Goal: Task Accomplishment & Management: Manage account settings

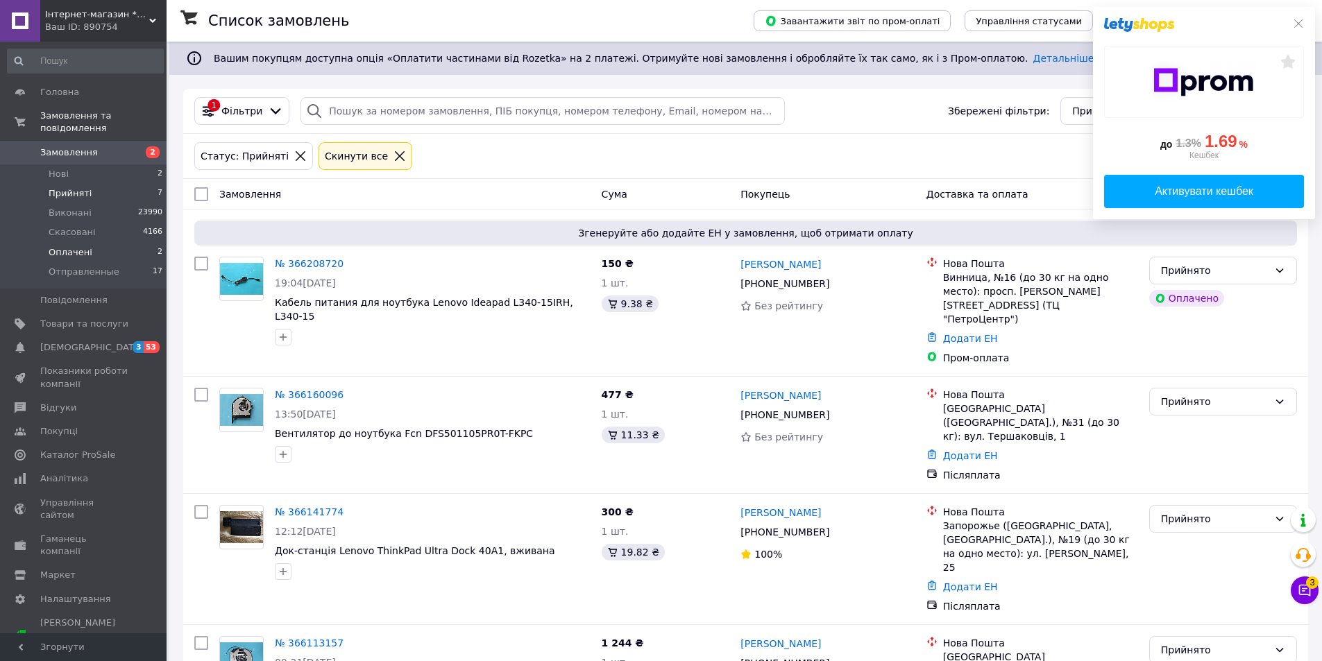
click at [69, 246] on span "Оплачені" at bounding box center [71, 252] width 44 height 12
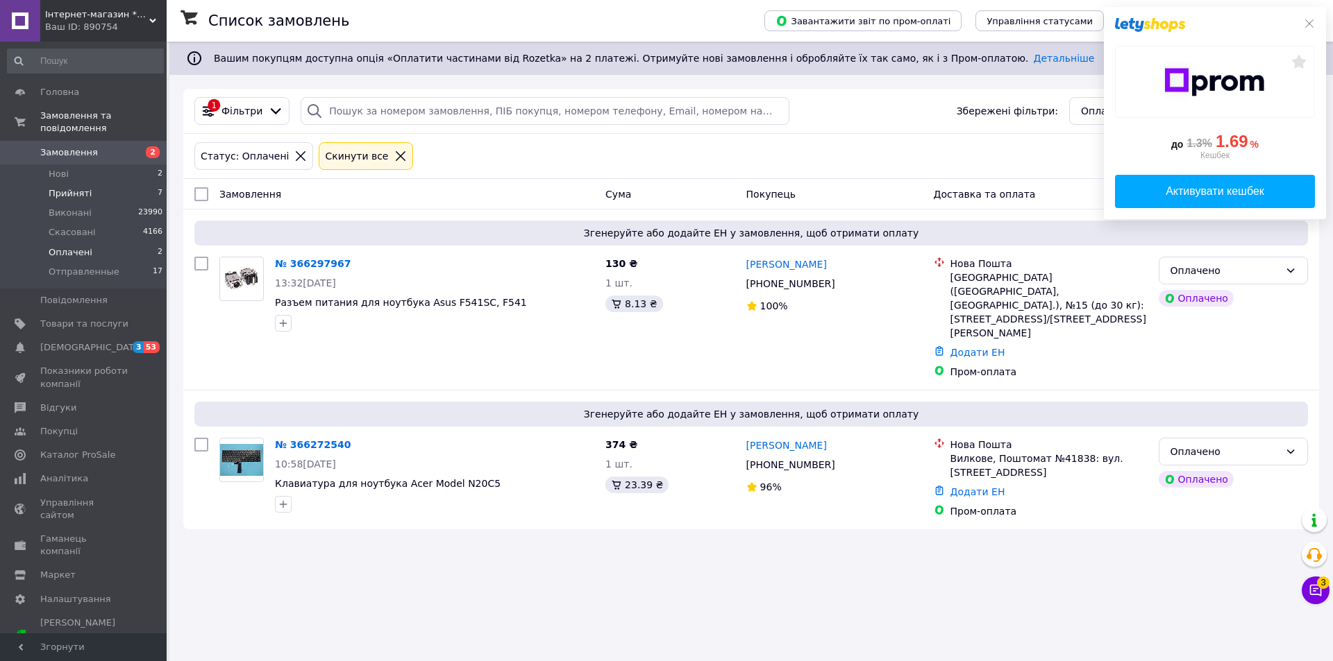
click at [71, 187] on span "Прийняті" at bounding box center [70, 193] width 43 height 12
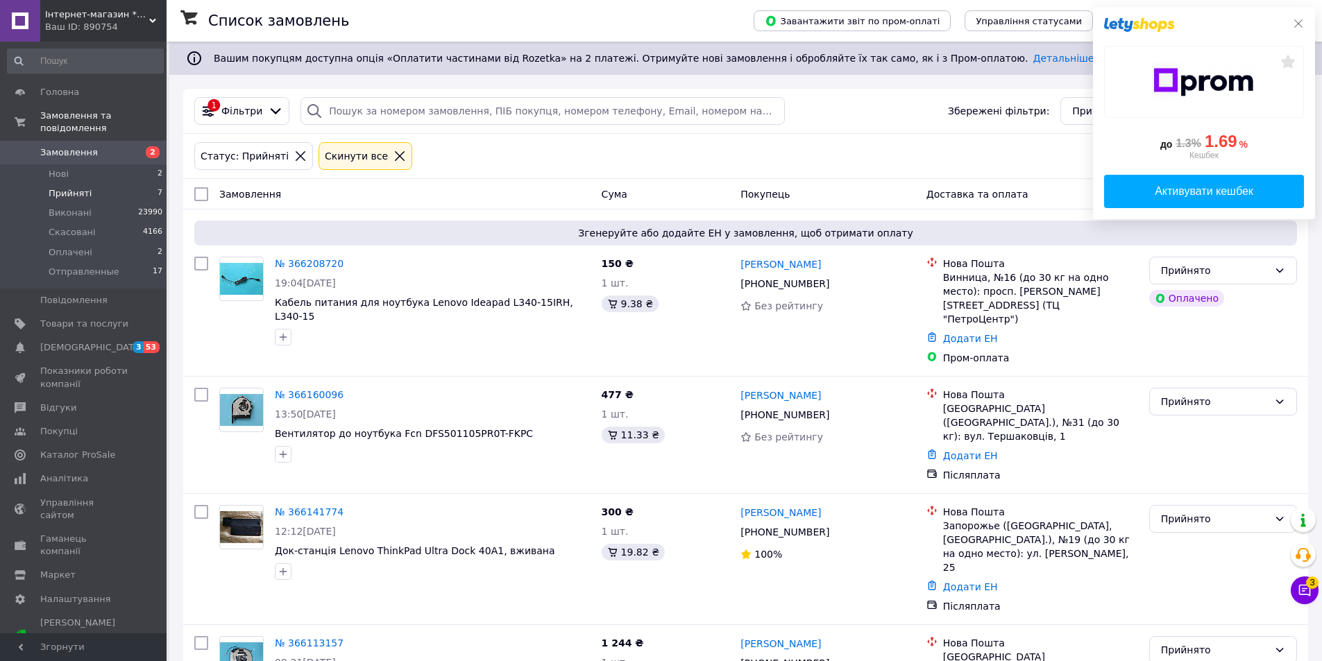
click at [1302, 22] on icon at bounding box center [1298, 23] width 11 height 11
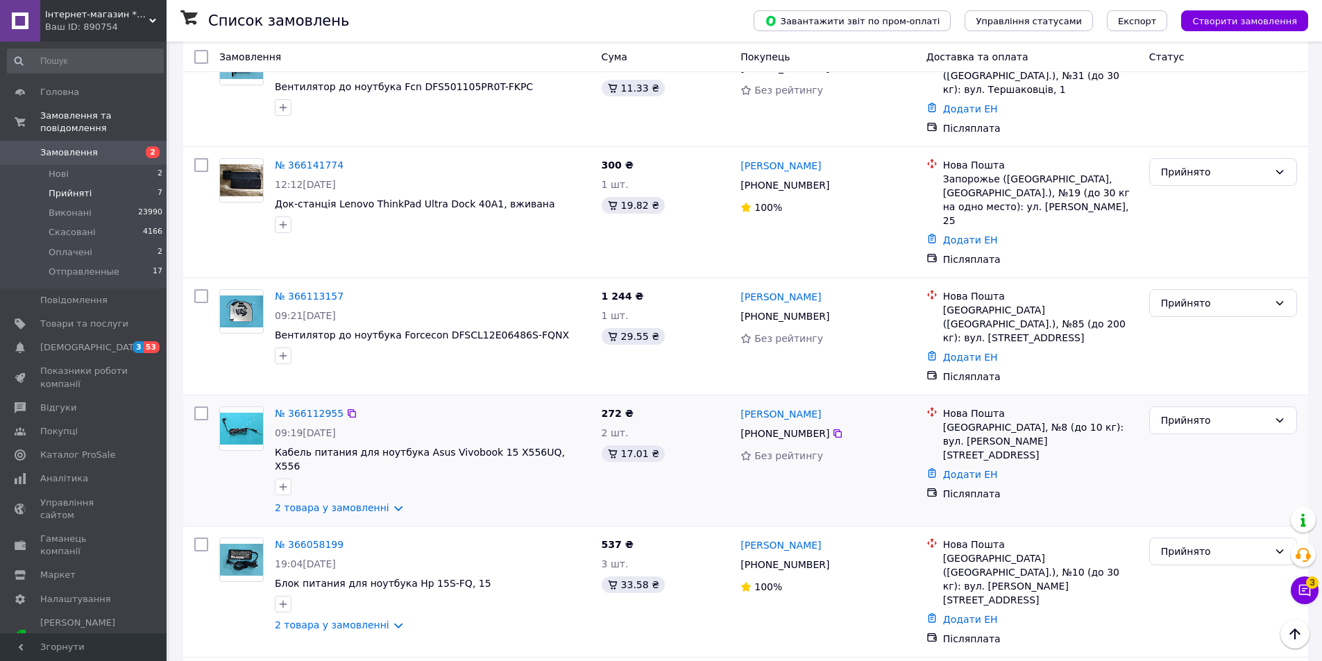
scroll to position [378, 0]
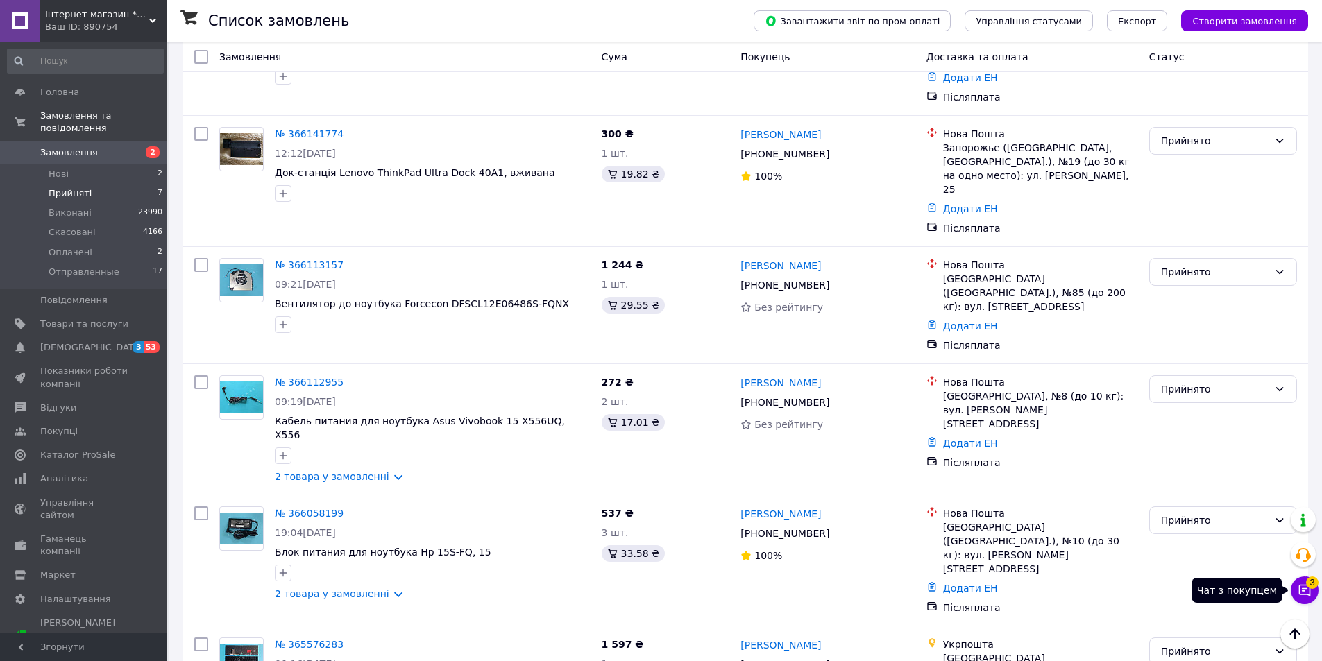
click at [1300, 591] on icon at bounding box center [1305, 591] width 12 height 12
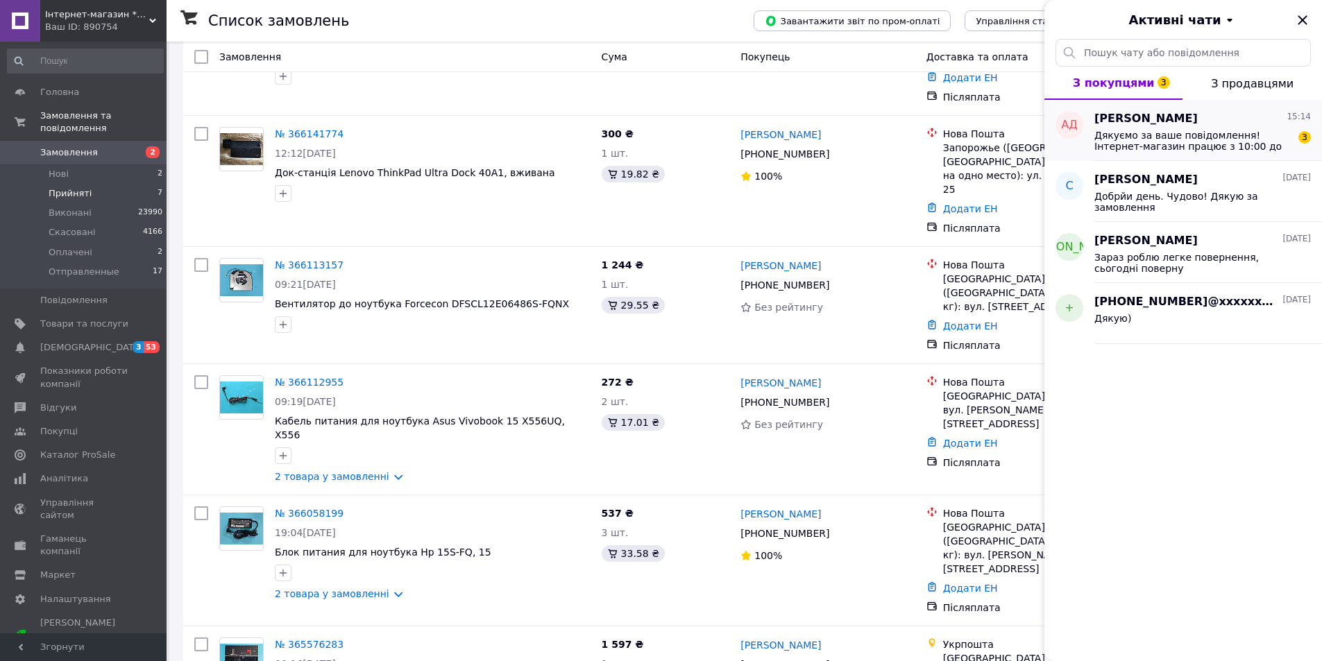
click at [1192, 138] on span "Дякуємо за ваше повідомлення! Інтернет-магазин працює з 10:00 до 18:00. З 16:00…" at bounding box center [1193, 141] width 197 height 22
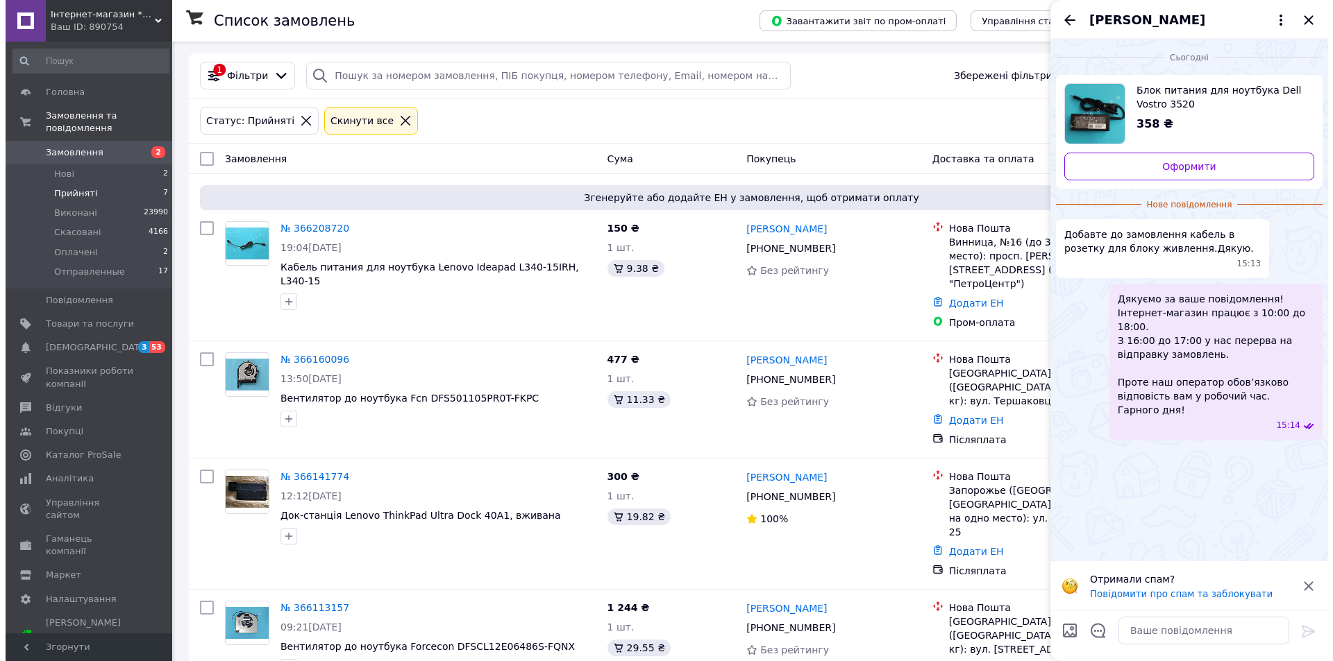
scroll to position [0, 0]
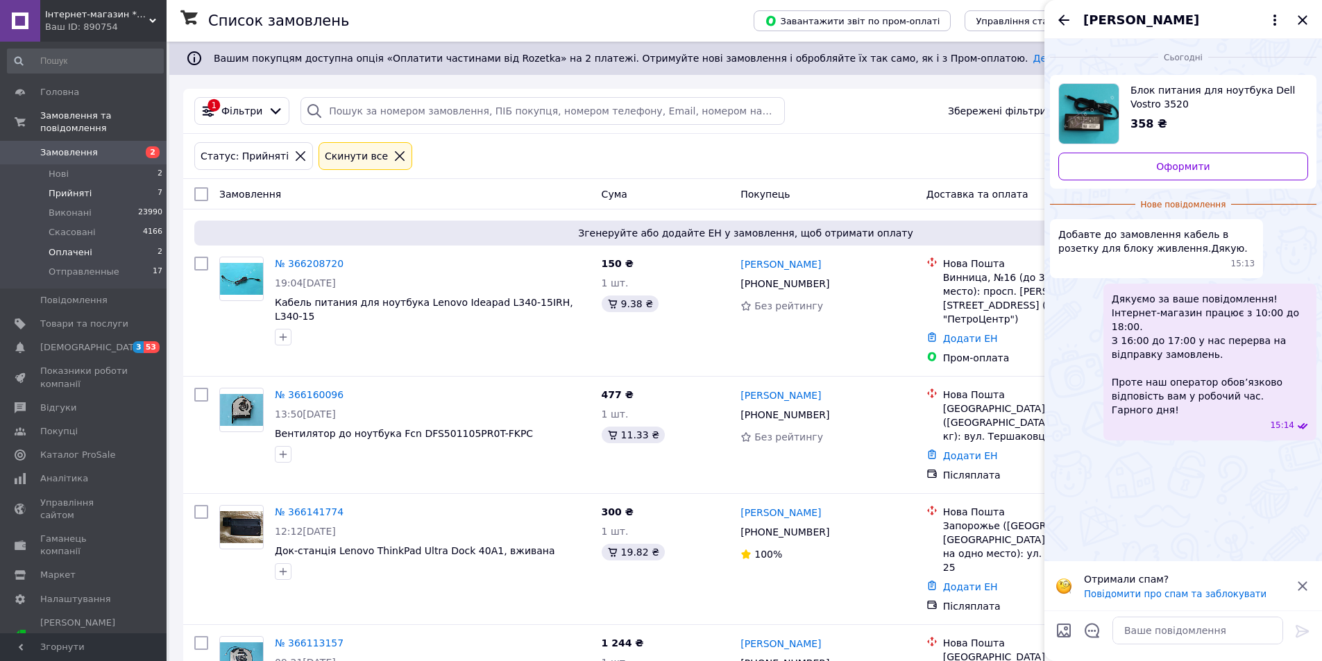
click at [88, 243] on li "Оплачені 2" at bounding box center [85, 252] width 171 height 19
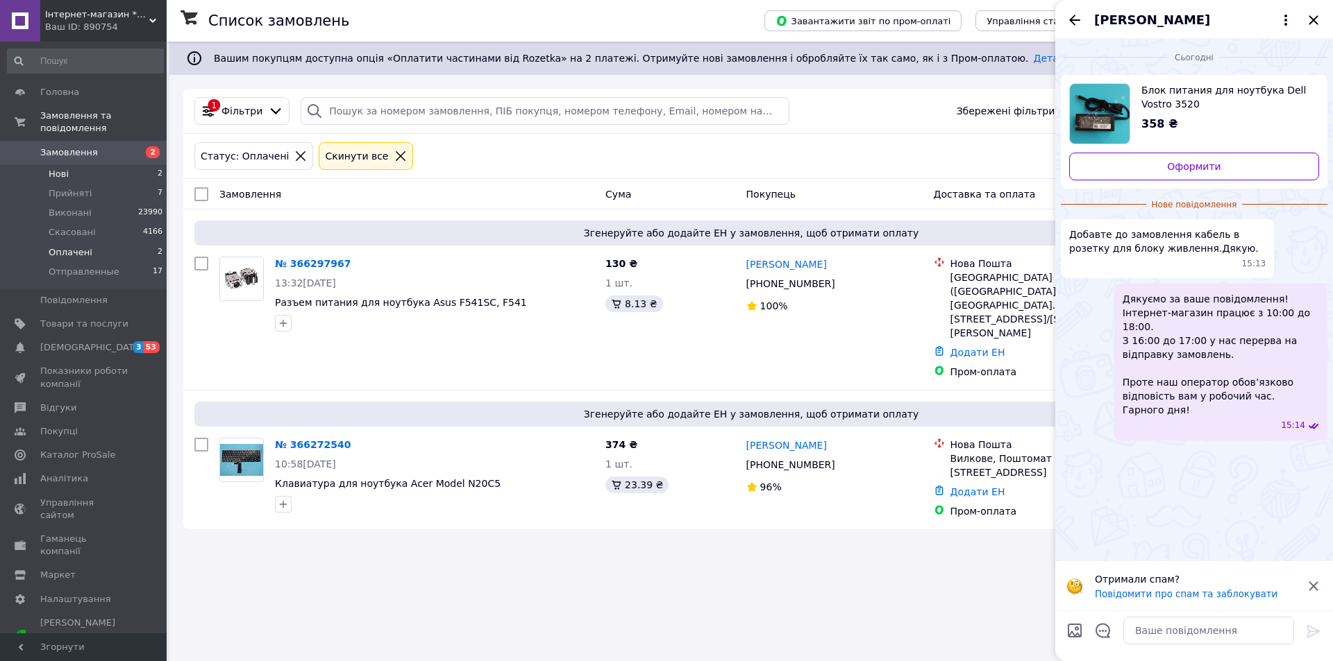
click at [68, 164] on li "Нові 2" at bounding box center [85, 173] width 171 height 19
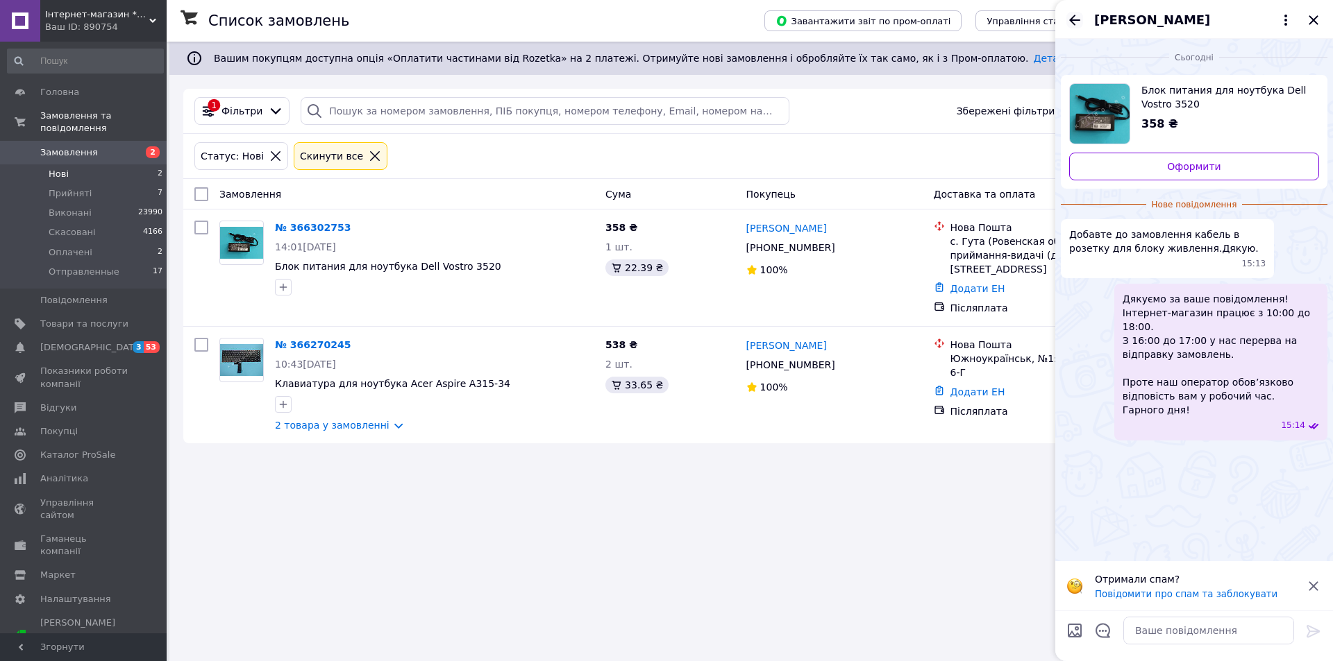
click at [1077, 19] on icon "Назад" at bounding box center [1074, 20] width 11 height 10
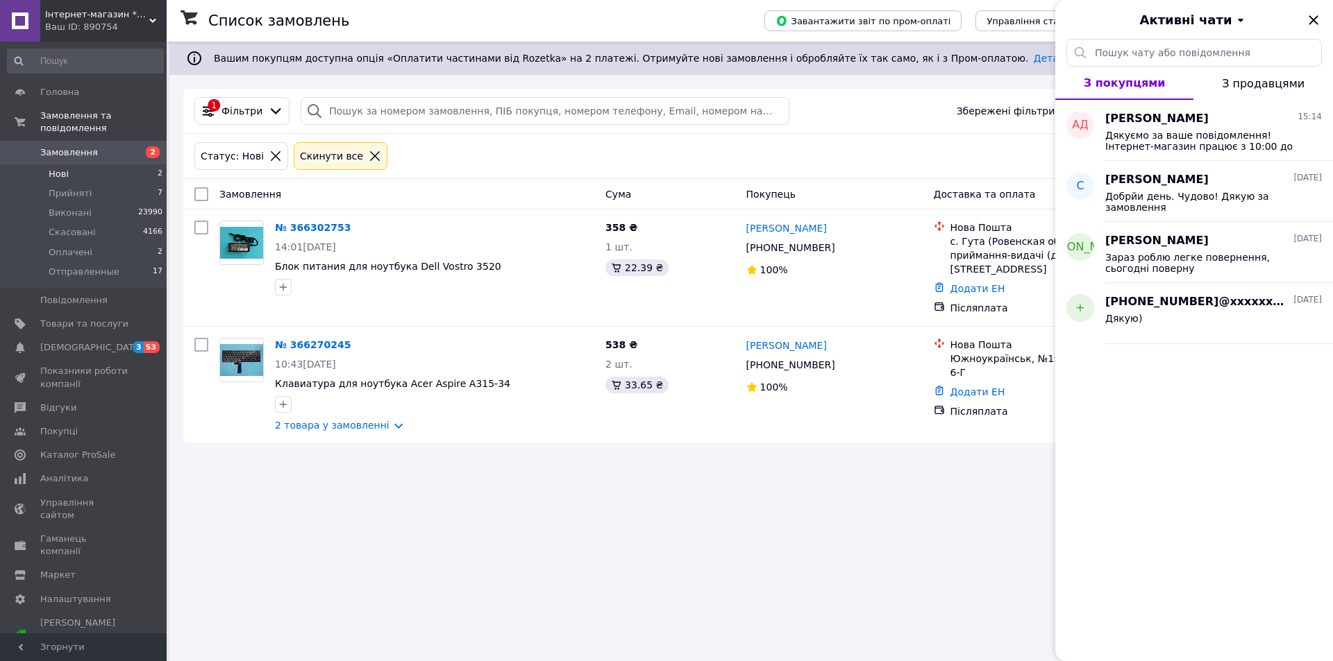
click at [943, 490] on div "Список замовлень Завантажити звіт по пром-оплаті Управління статусами Експорт С…" at bounding box center [750, 330] width 1163 height 661
click at [280, 291] on icon "button" at bounding box center [283, 287] width 11 height 11
click at [552, 467] on div "Список замовлень Завантажити звіт по пром-оплаті Управління статусами Експорт С…" at bounding box center [750, 330] width 1163 height 661
click at [1317, 26] on icon "Закрити" at bounding box center [1313, 20] width 17 height 17
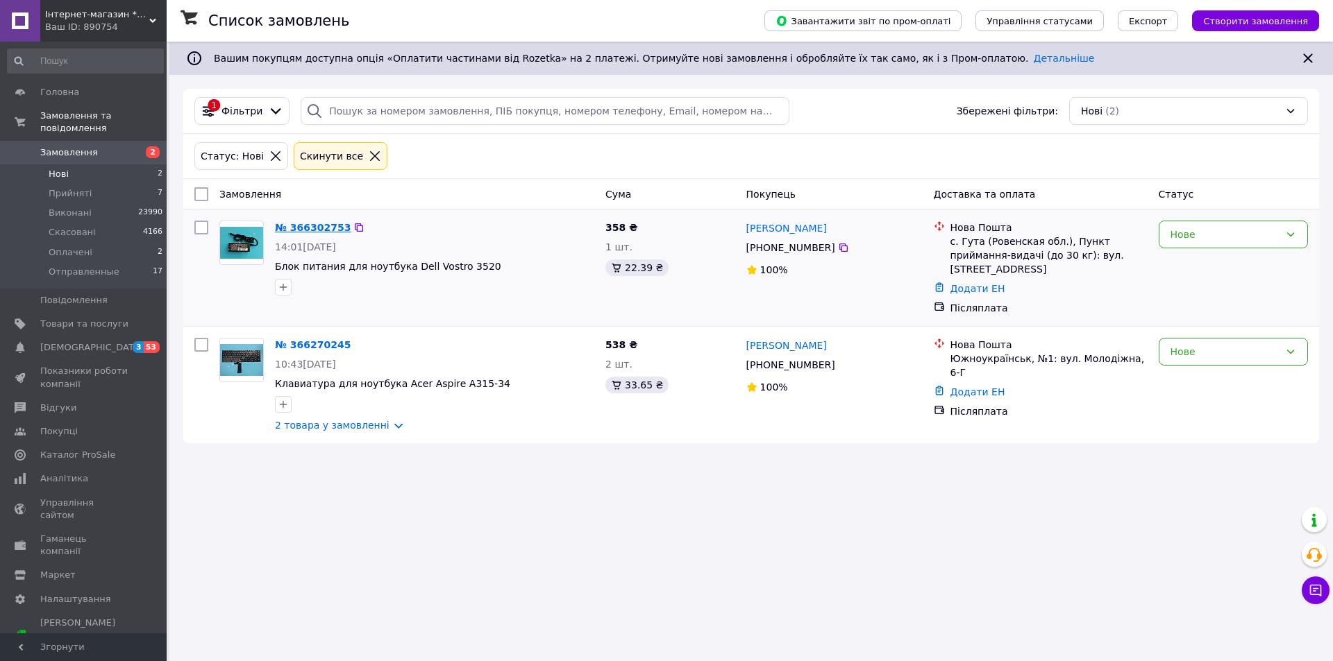
click at [299, 226] on link "№ 366302753" at bounding box center [313, 227] width 76 height 11
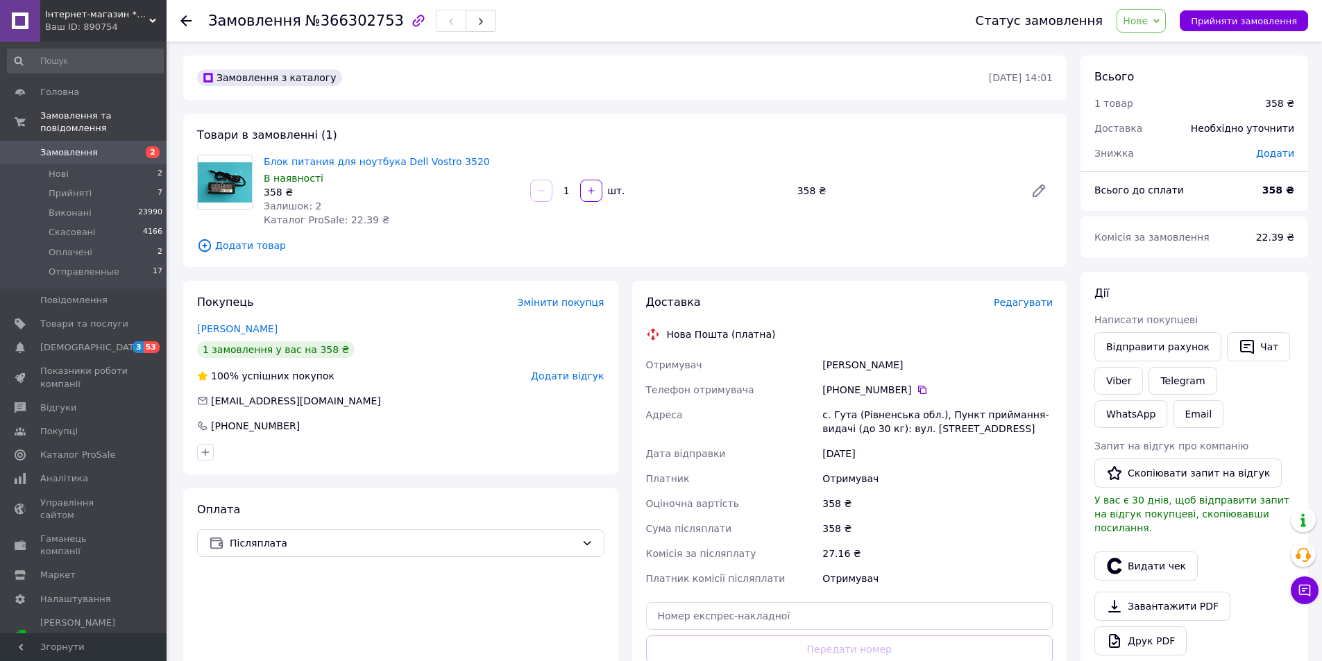
click at [255, 245] on span "Додати товар" at bounding box center [625, 245] width 856 height 15
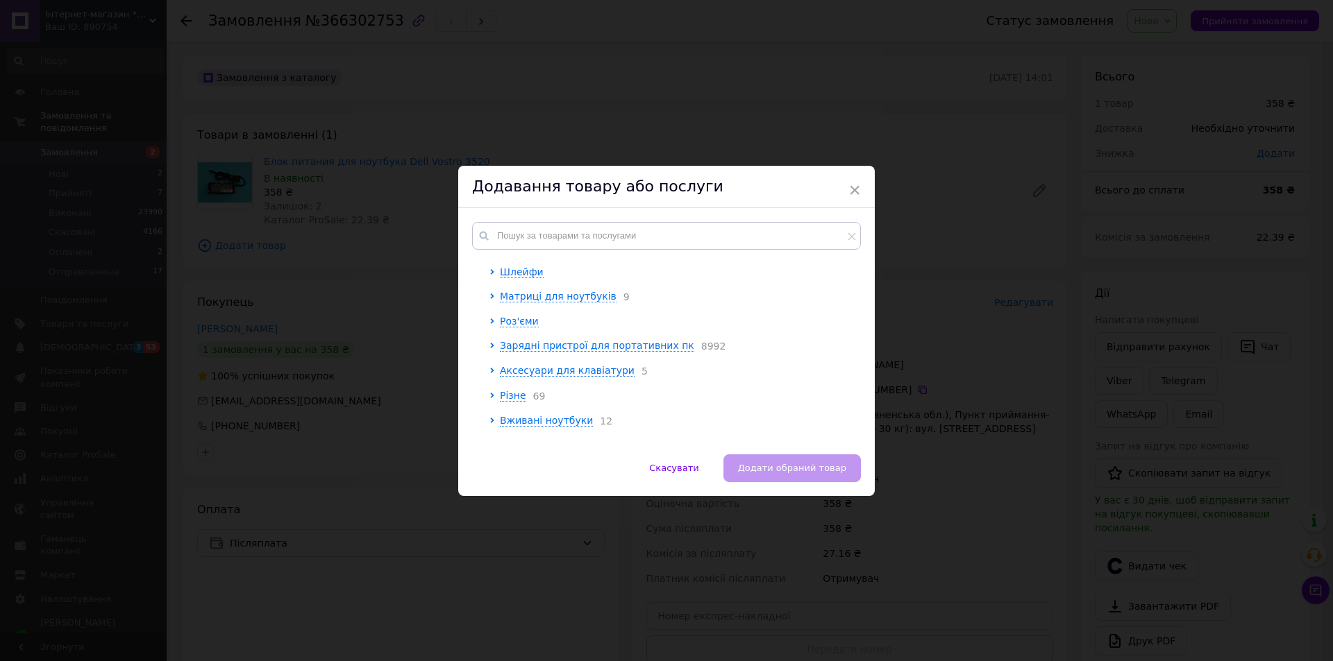
scroll to position [182, 0]
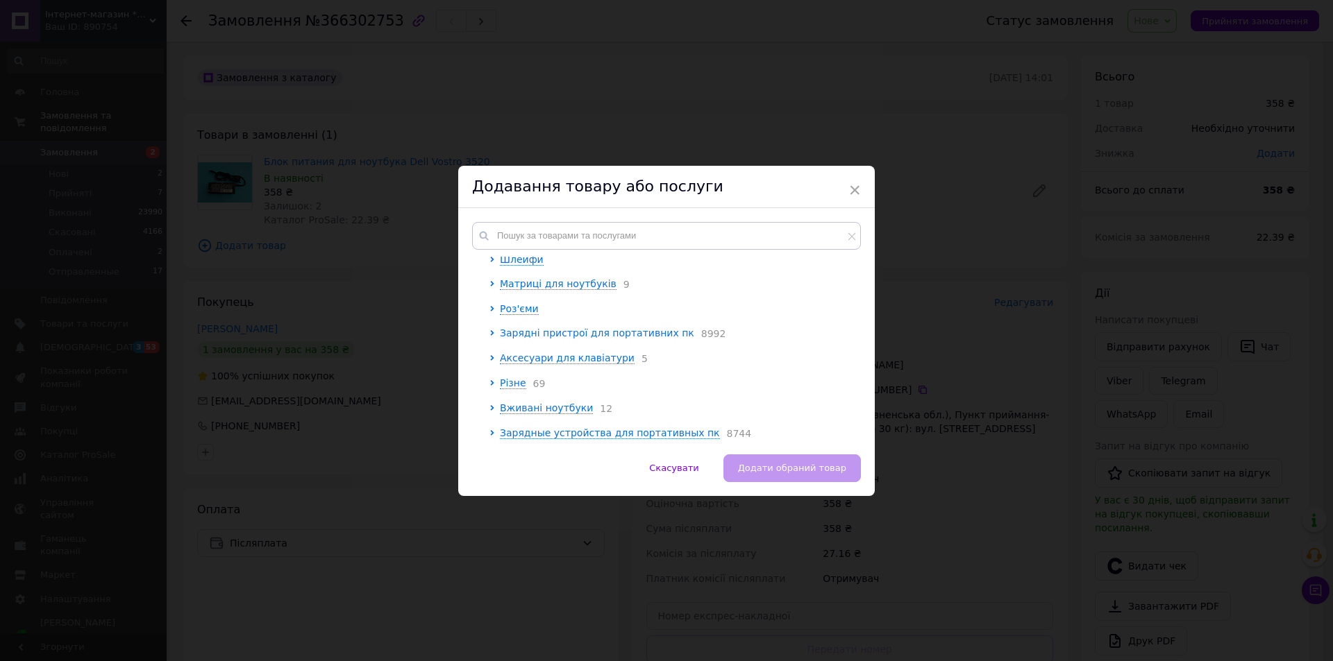
click at [491, 332] on icon at bounding box center [492, 333] width 6 height 6
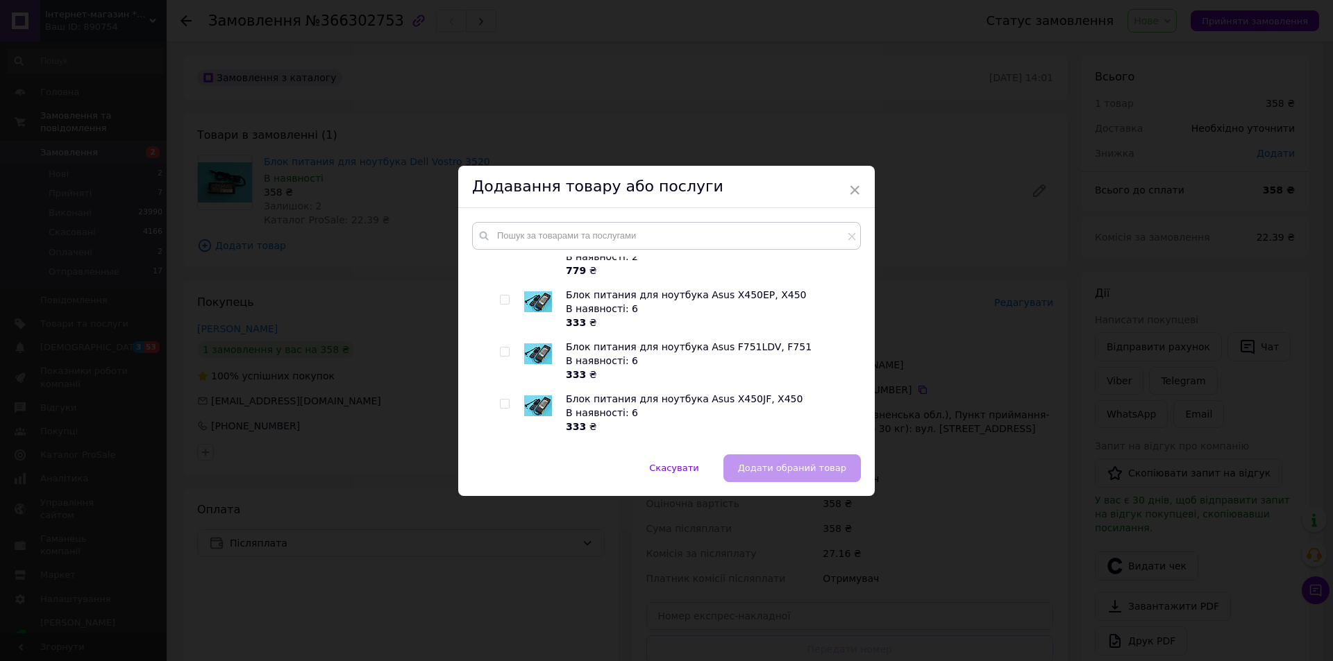
scroll to position [598, 0]
click at [571, 238] on input "text" at bounding box center [666, 236] width 389 height 28
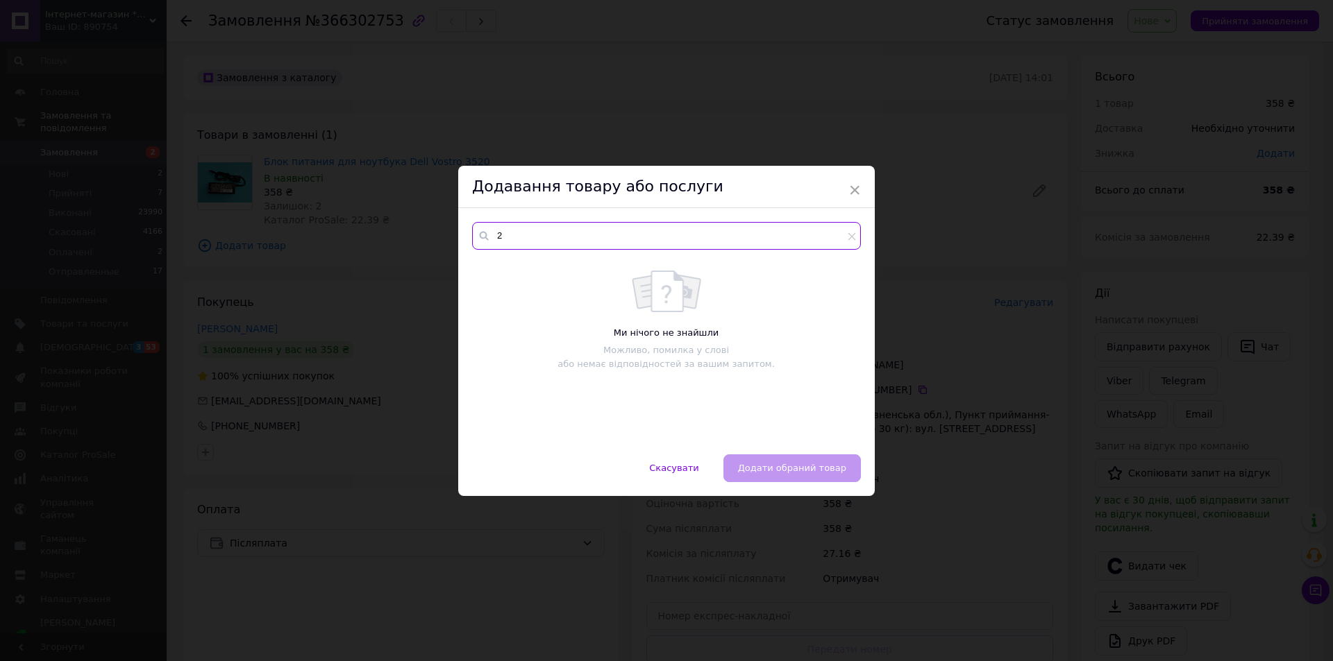
scroll to position [0, 0]
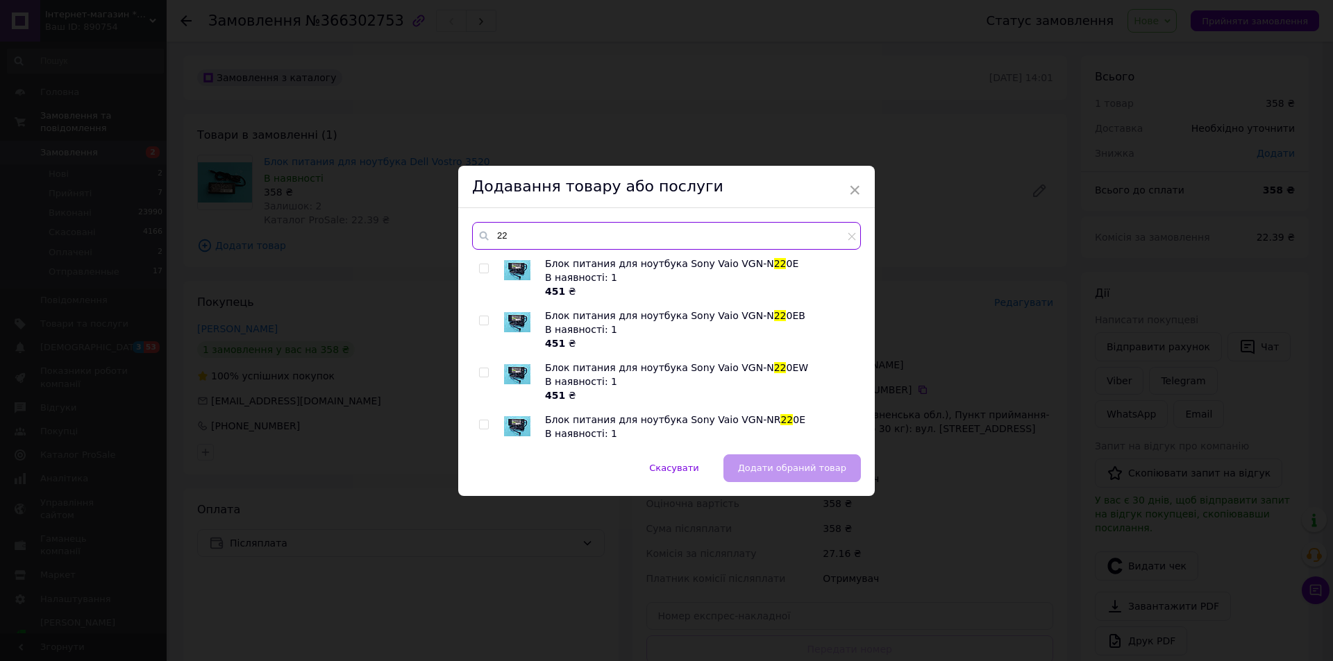
type input "2"
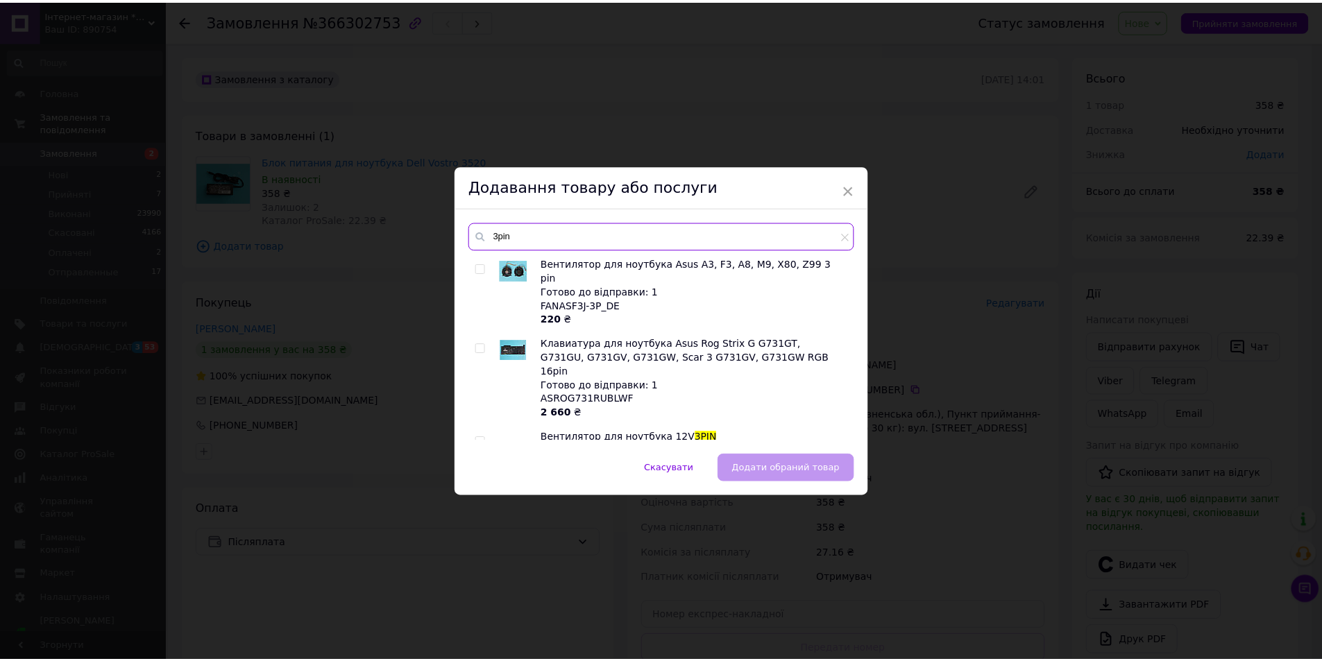
scroll to position [108, 0]
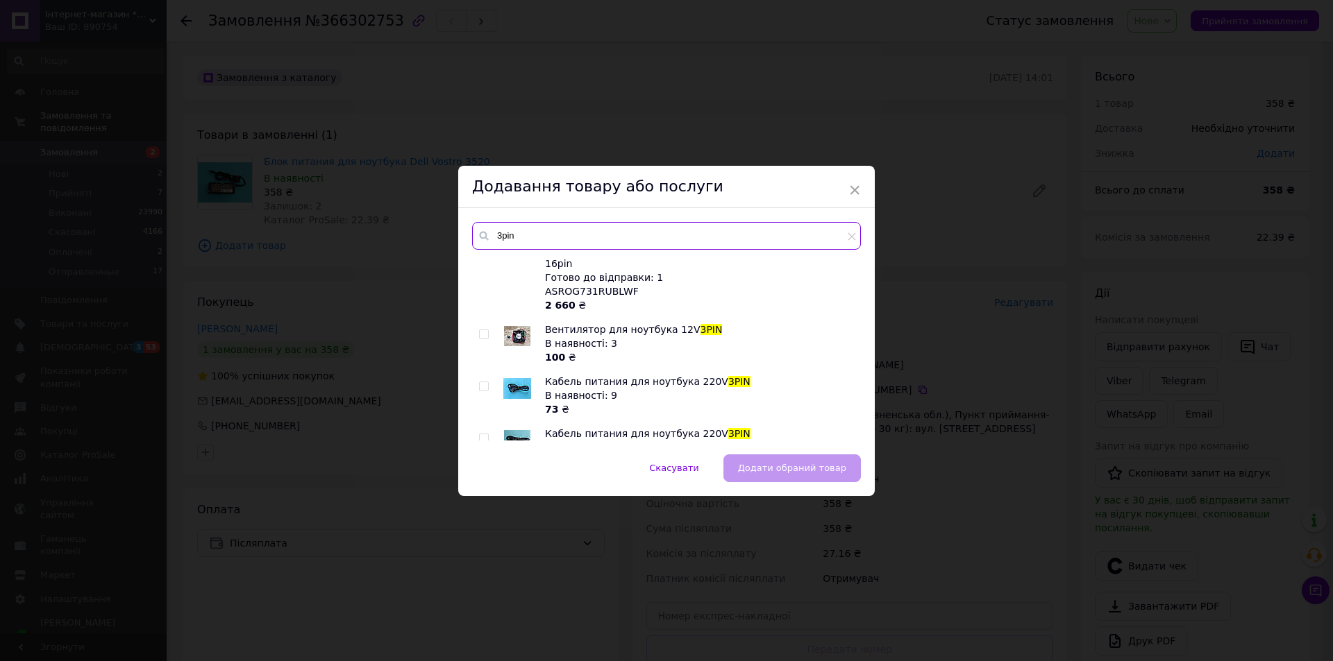
type input "3pin"
click at [480, 382] on input "checkbox" at bounding box center [483, 386] width 9 height 9
checkbox input "true"
click at [804, 466] on span "Додати обраний товар" at bounding box center [792, 468] width 108 height 10
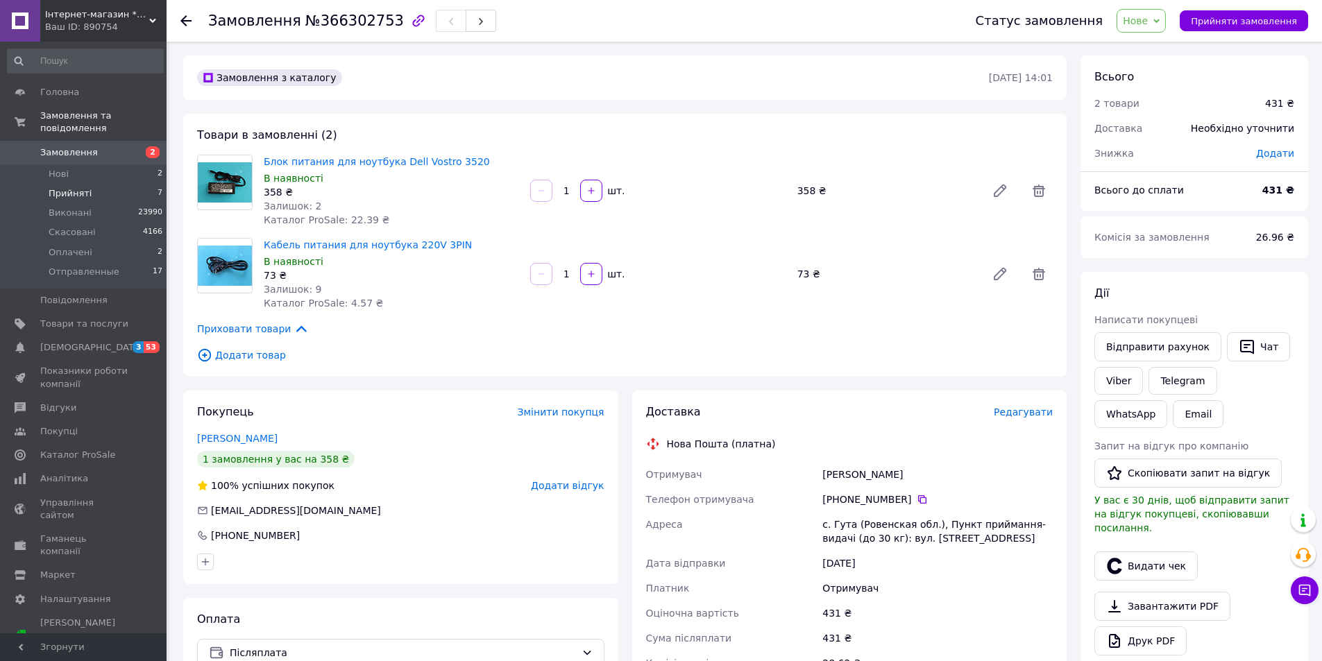
click at [82, 187] on span "Прийняті" at bounding box center [70, 193] width 43 height 12
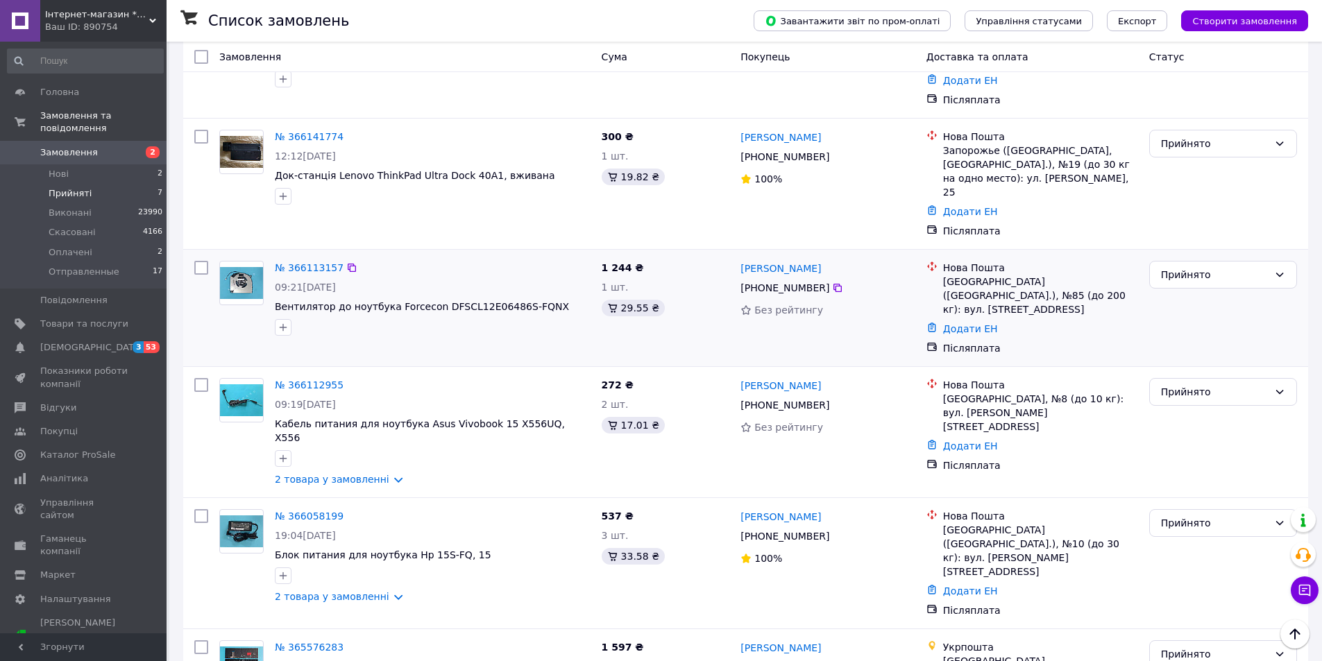
scroll to position [378, 0]
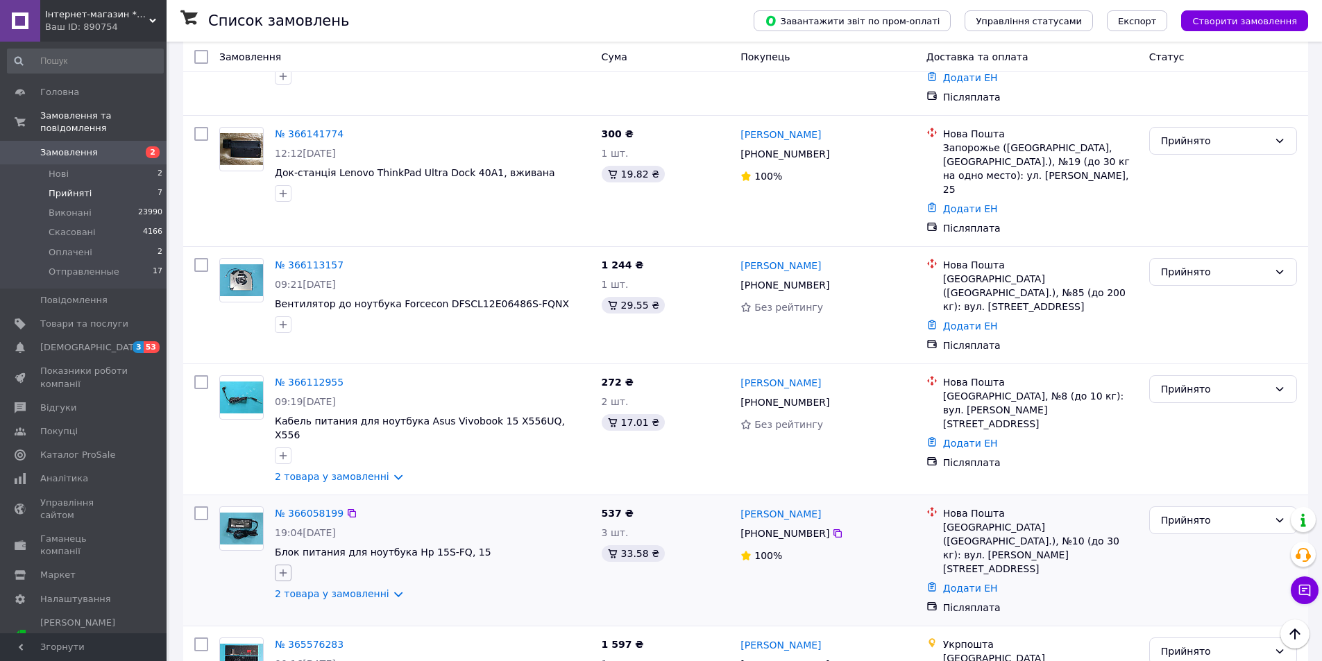
click at [282, 568] on icon "button" at bounding box center [283, 573] width 11 height 11
click at [466, 562] on div "Створити мітку Додати мітку" at bounding box center [432, 573] width 321 height 22
click at [346, 589] on link "2 товара у замовленні" at bounding box center [332, 594] width 115 height 11
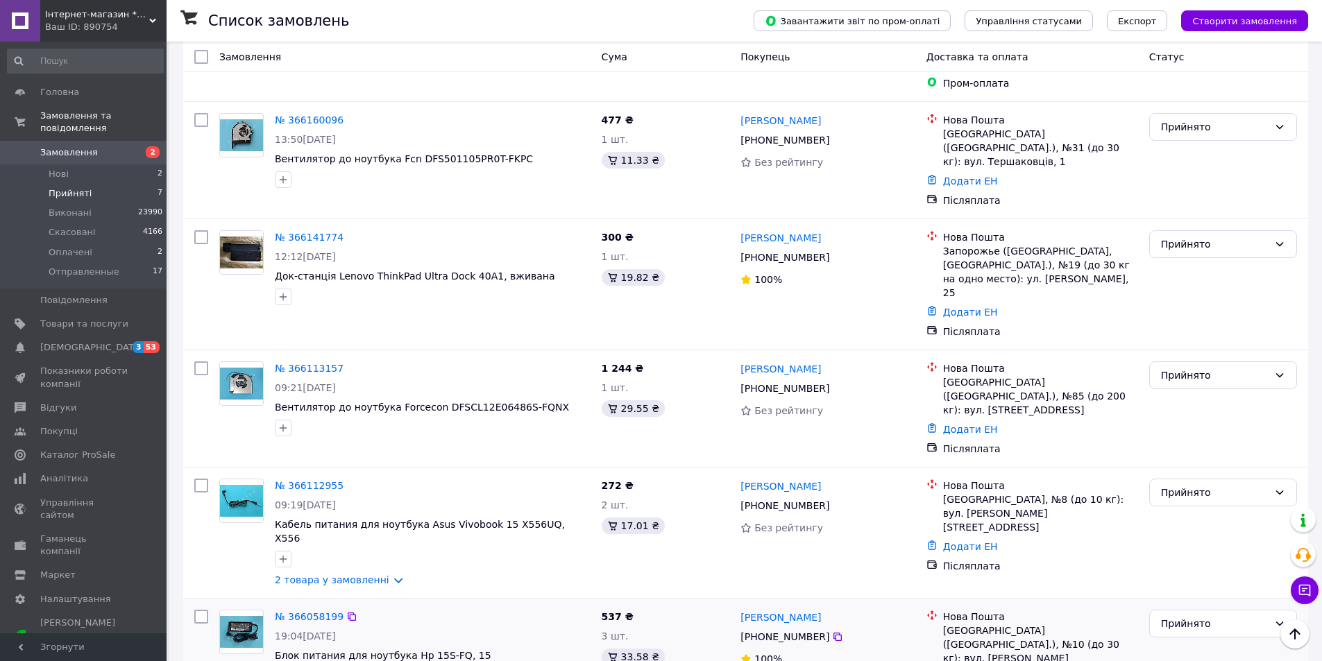
scroll to position [239, 0]
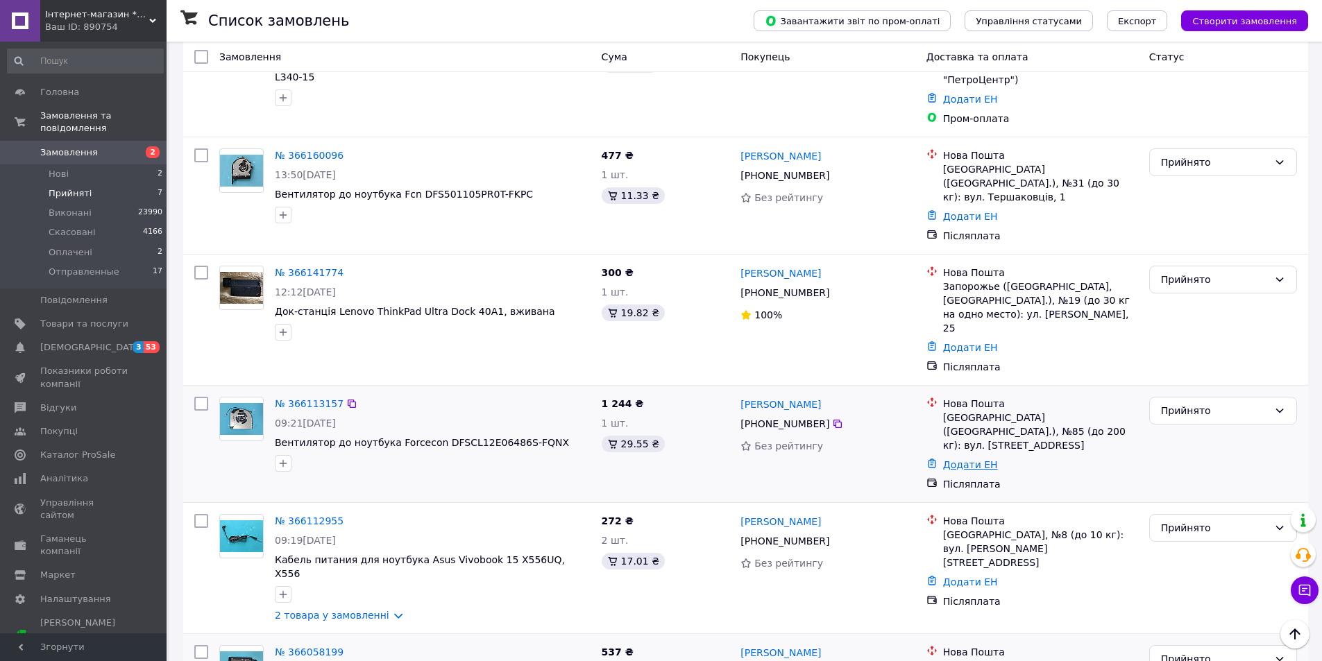
click at [954, 459] on link "Додати ЕН" at bounding box center [970, 464] width 55 height 11
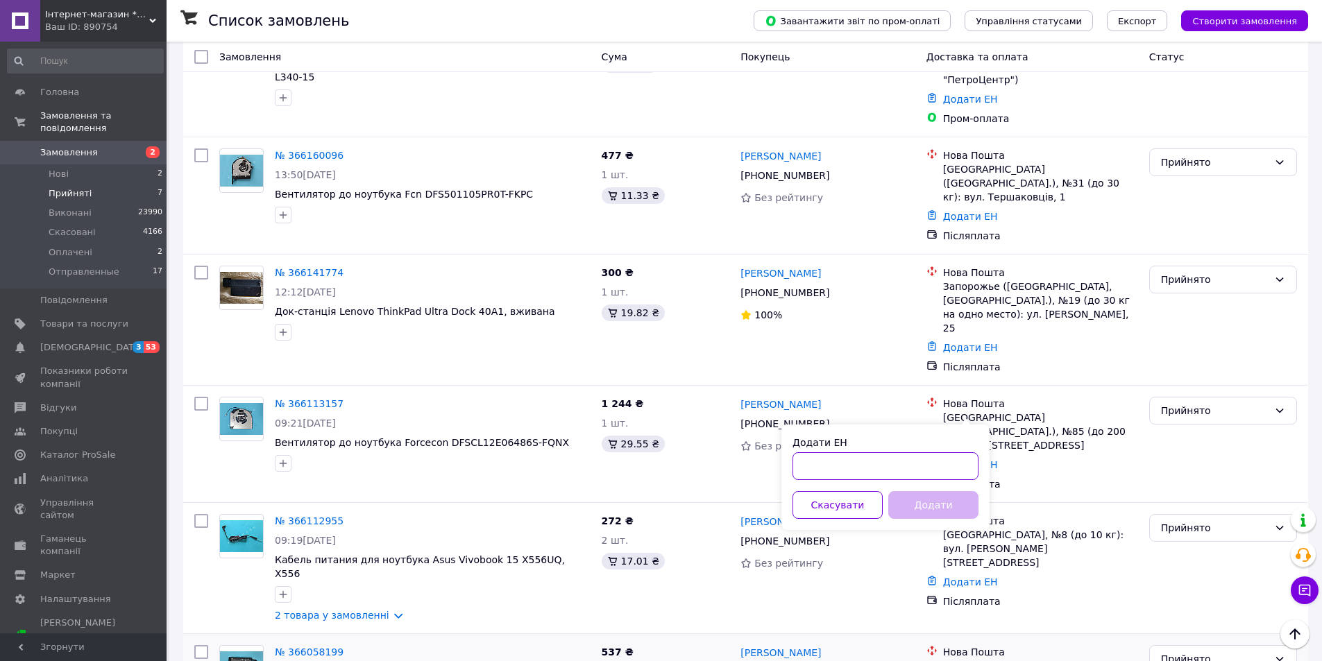
click at [936, 463] on input "Додати ЕН" at bounding box center [886, 467] width 186 height 28
paste input "20400482938310"
type input "20400482938310"
click at [933, 507] on button "Додати" at bounding box center [933, 505] width 90 height 28
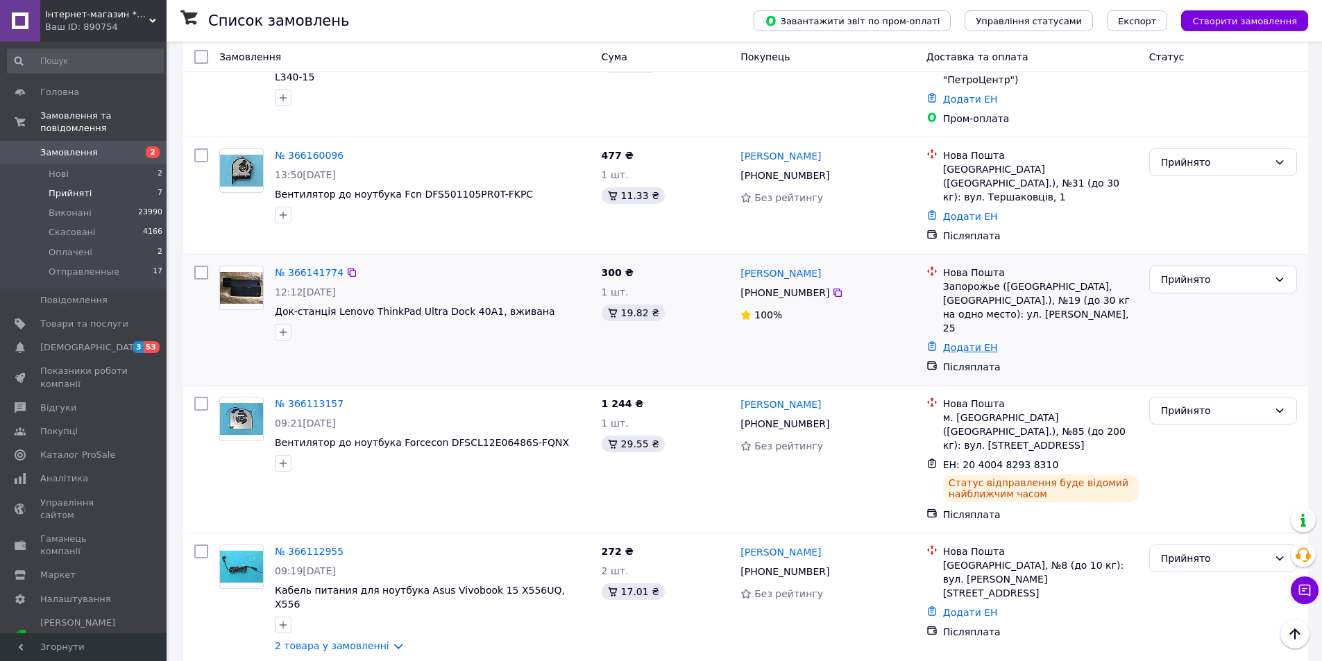
click at [957, 342] on link "Додати ЕН" at bounding box center [970, 347] width 55 height 11
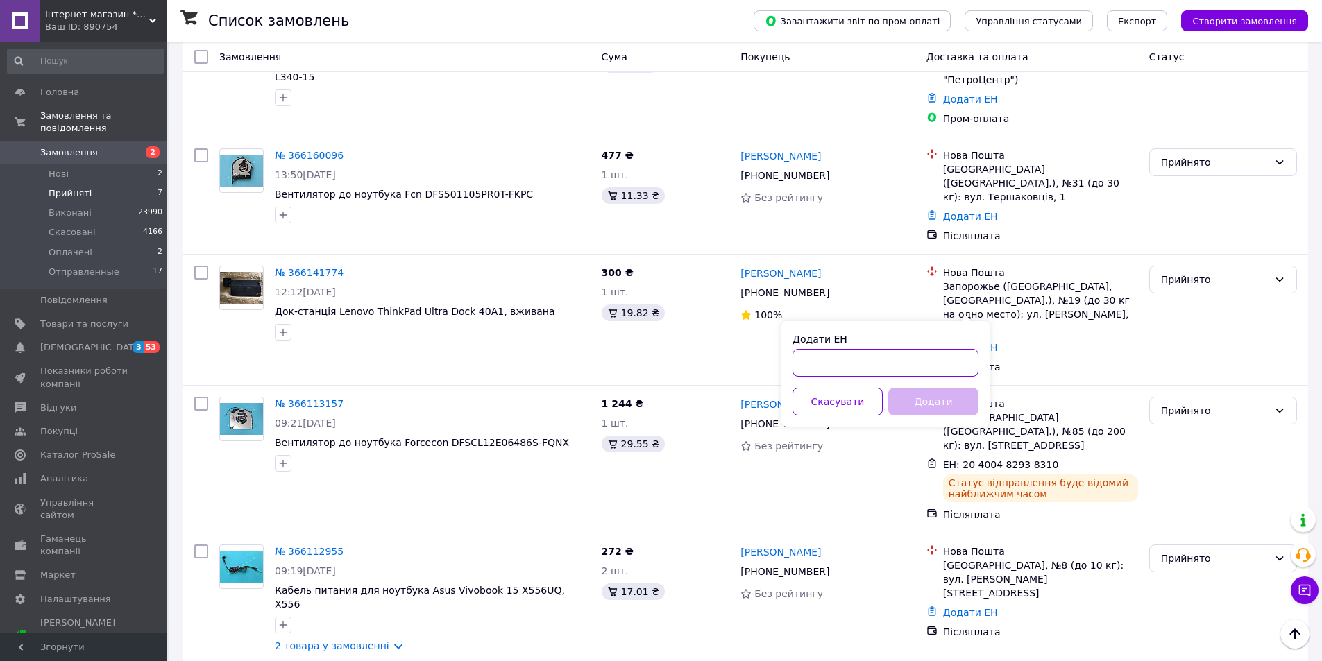
click at [916, 364] on input "Додати ЕН" at bounding box center [886, 363] width 186 height 28
click at [966, 362] on input "Додати ЕН" at bounding box center [886, 363] width 186 height 28
paste input "20400482938502"
type input "20400482938502"
click at [940, 398] on button "Додати" at bounding box center [933, 402] width 90 height 28
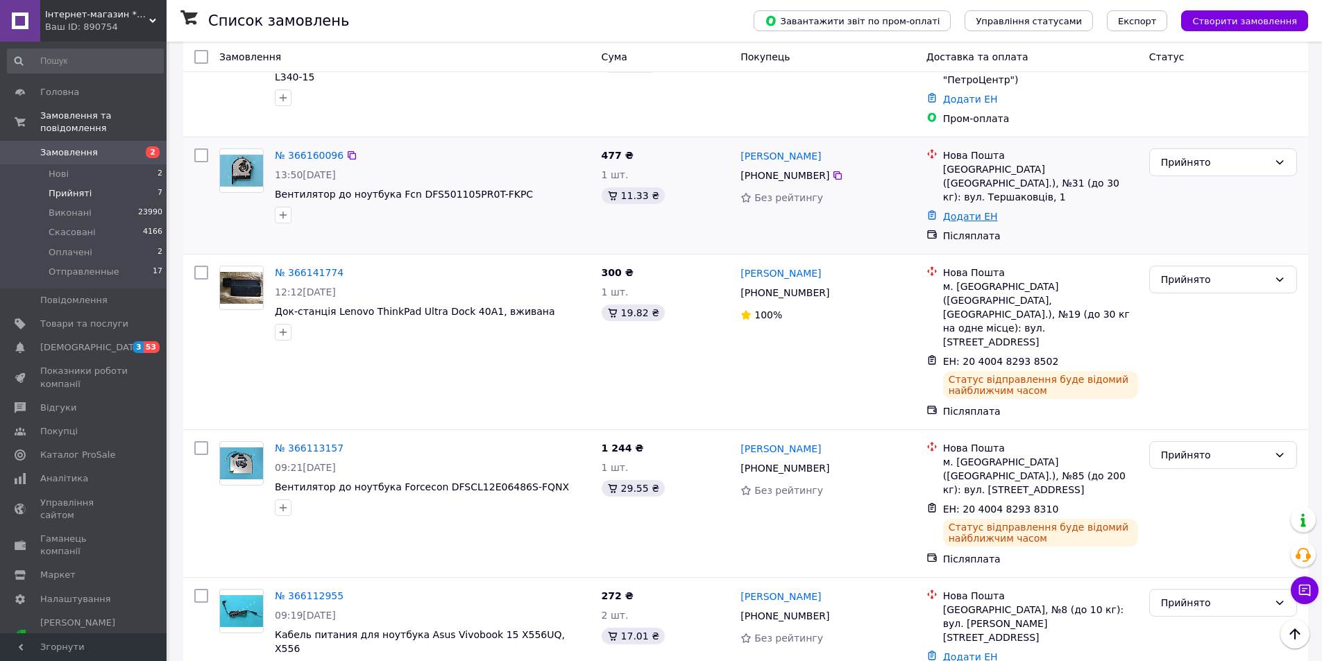
click at [982, 211] on link "Додати ЕН" at bounding box center [970, 216] width 55 height 11
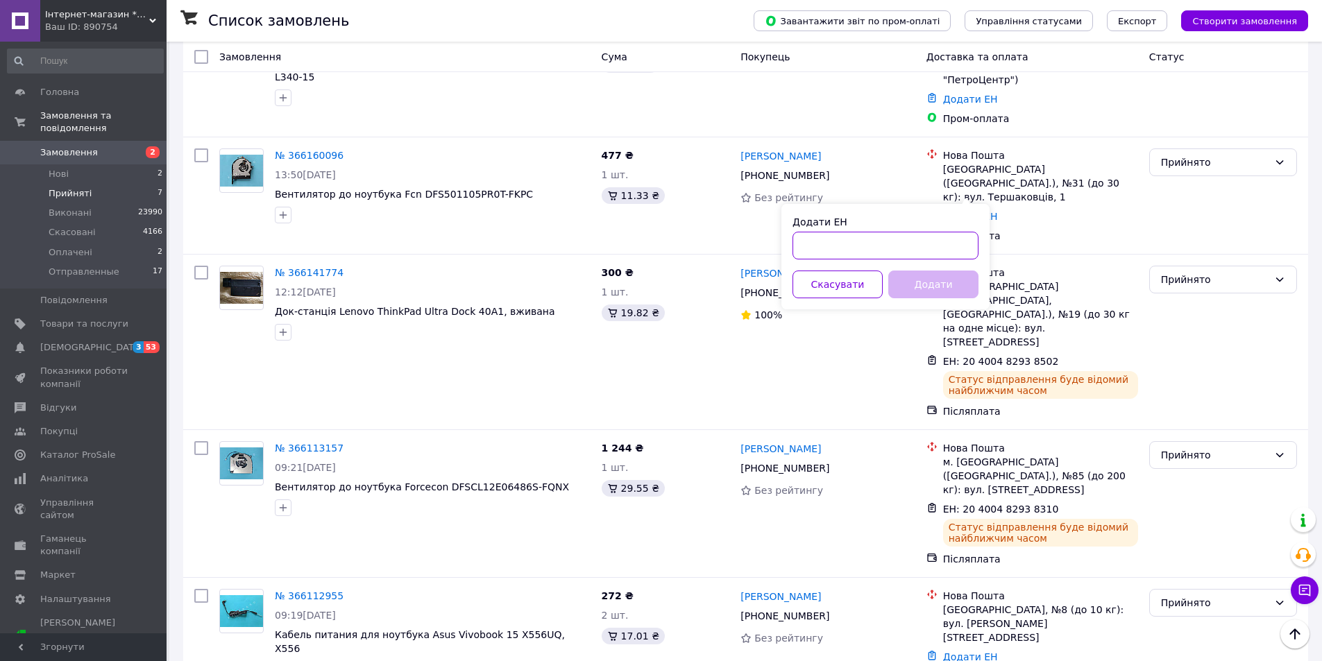
click at [954, 244] on input "Додати ЕН" at bounding box center [886, 246] width 186 height 28
paste input "20400482938964"
type input "20400482938964"
click at [948, 284] on button "Додати" at bounding box center [933, 285] width 90 height 28
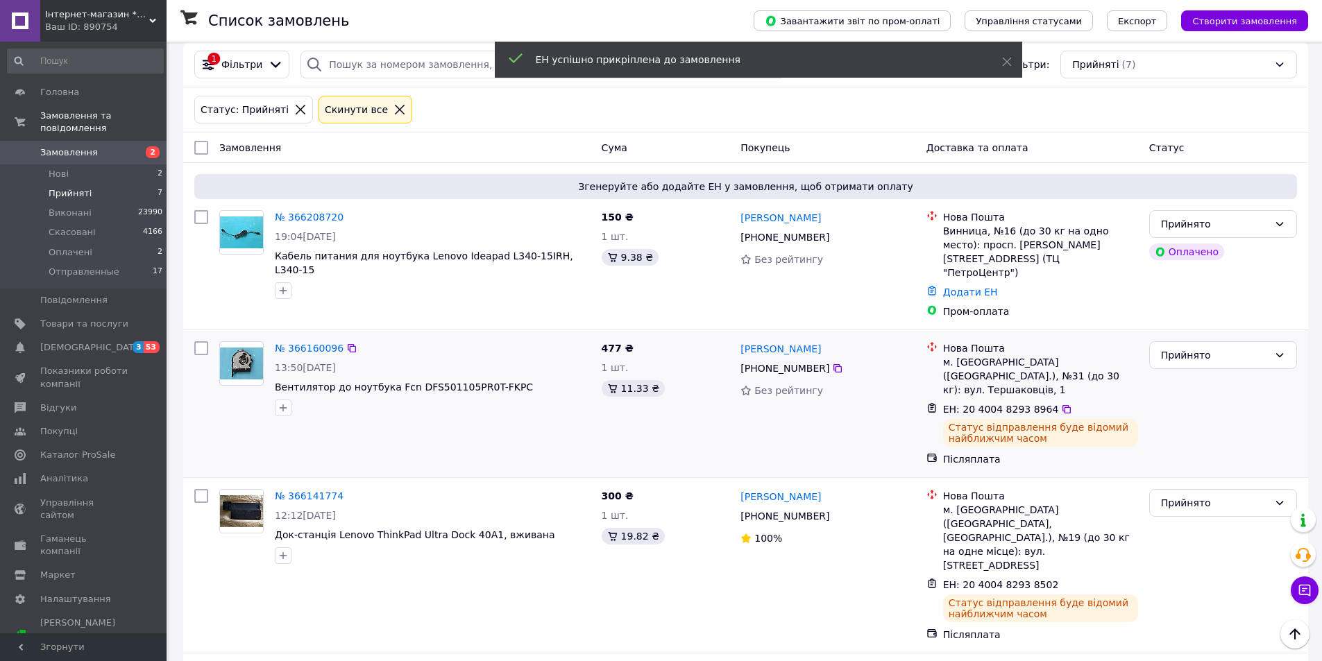
scroll to position [0, 0]
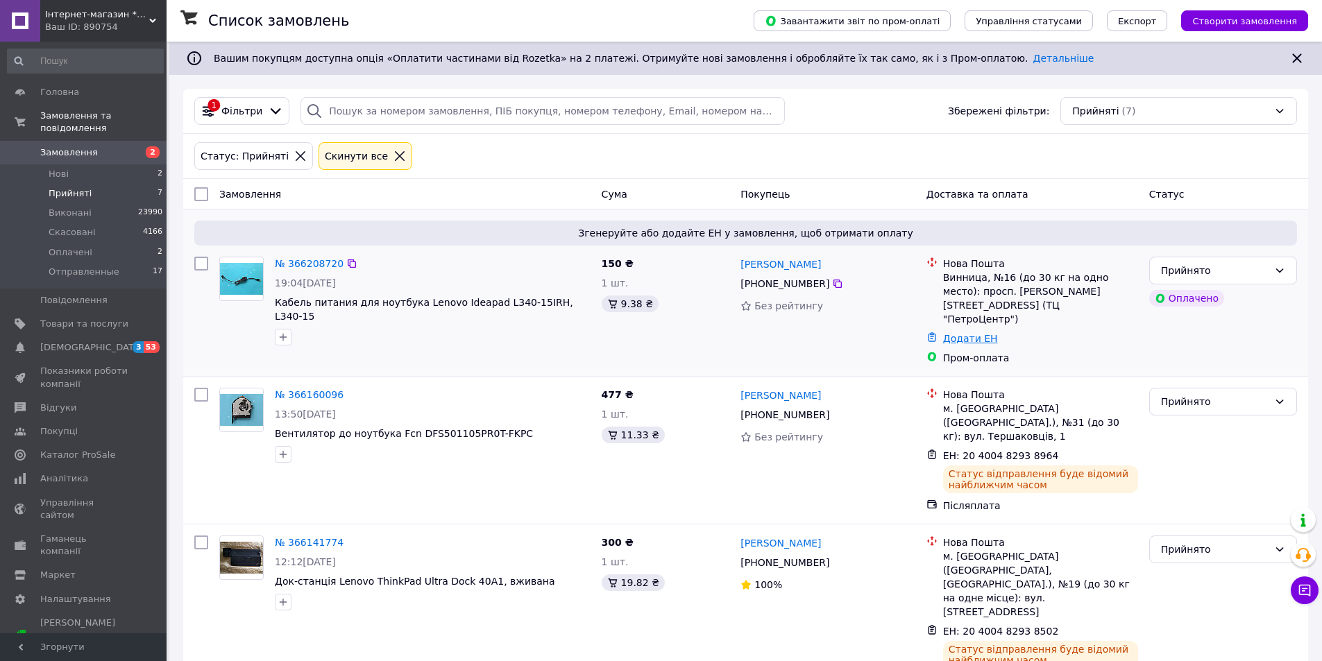
click at [983, 333] on link "Додати ЕН" at bounding box center [970, 338] width 55 height 11
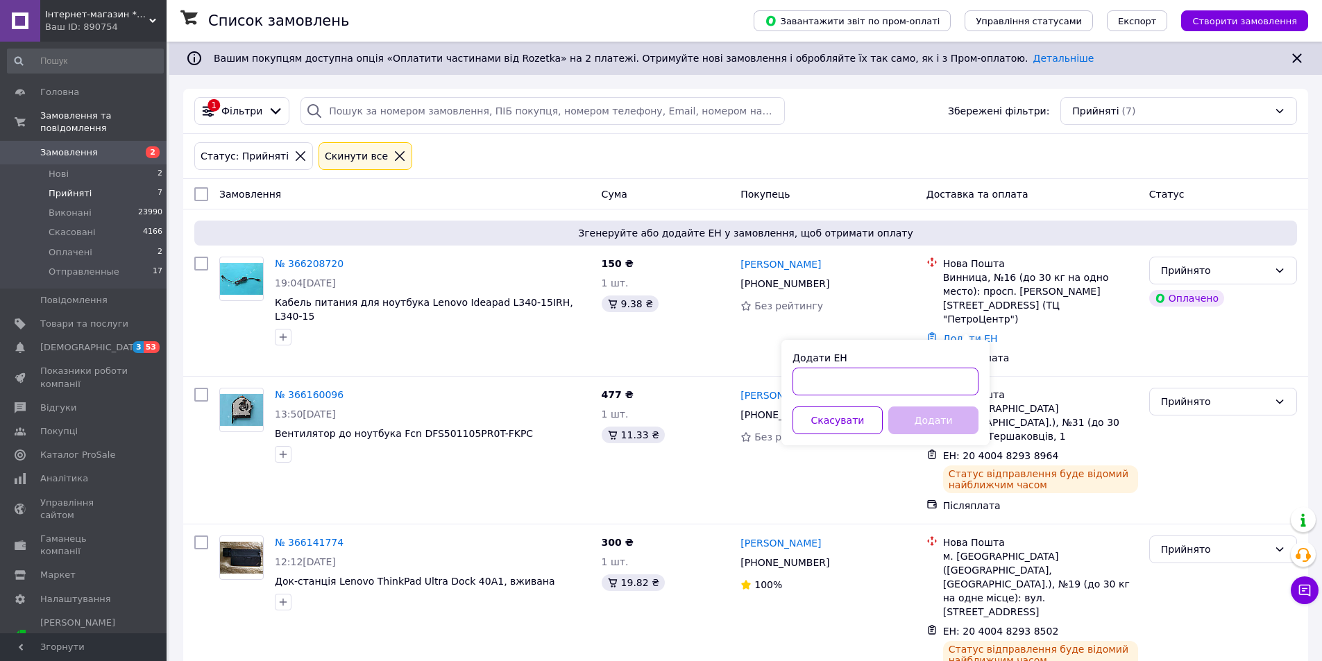
click at [900, 384] on input "Додати ЕН" at bounding box center [886, 382] width 186 height 28
paste input "20400482972636"
type input "20400482972636"
click at [915, 416] on button "Додати" at bounding box center [933, 421] width 90 height 28
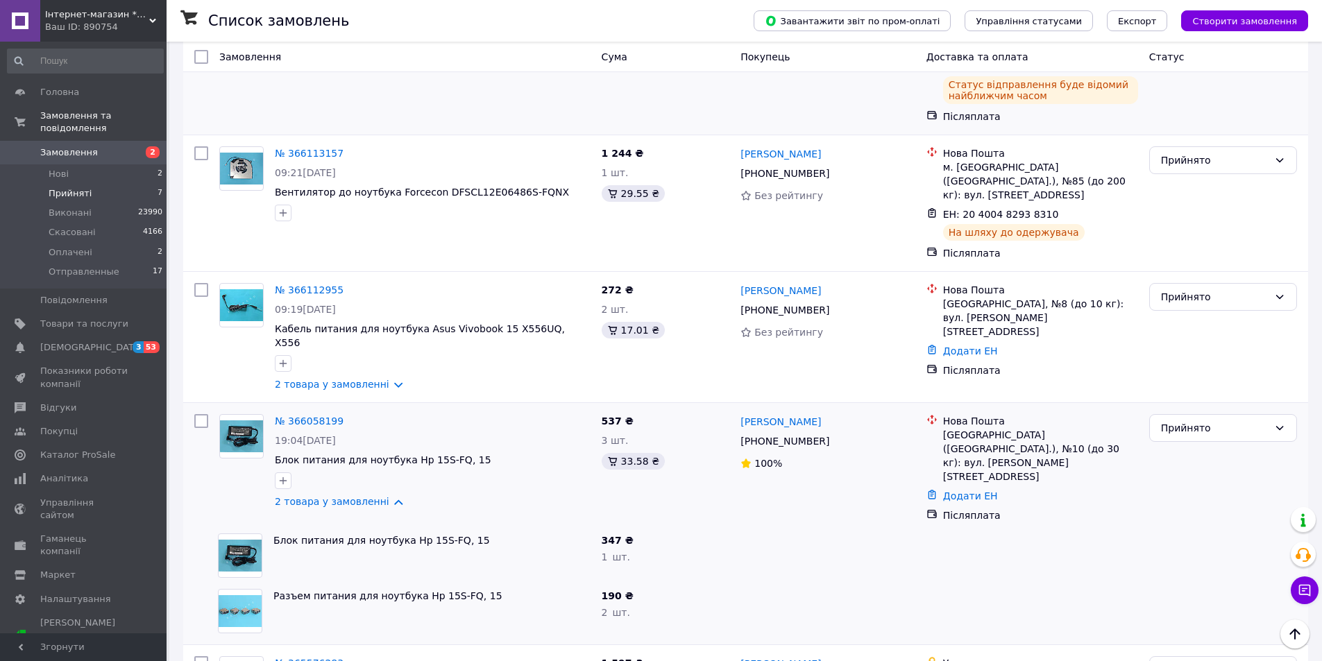
scroll to position [600, 0]
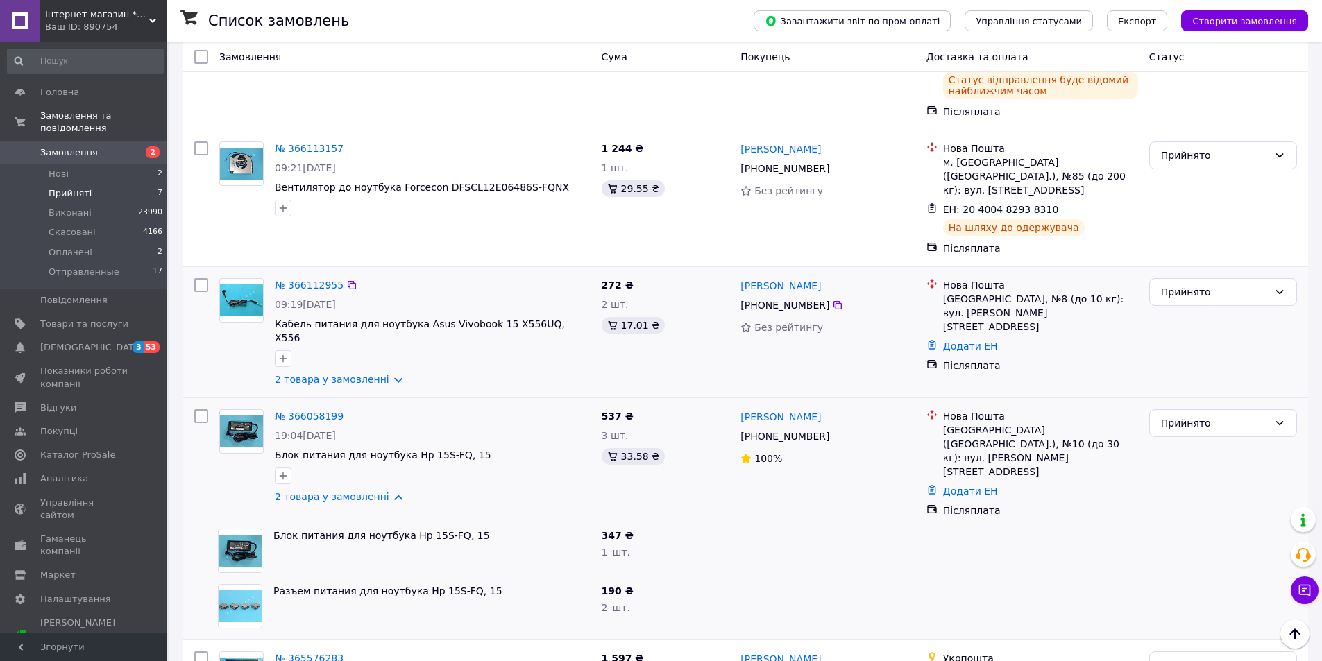
click at [382, 374] on link "2 товара у замовленні" at bounding box center [332, 379] width 115 height 11
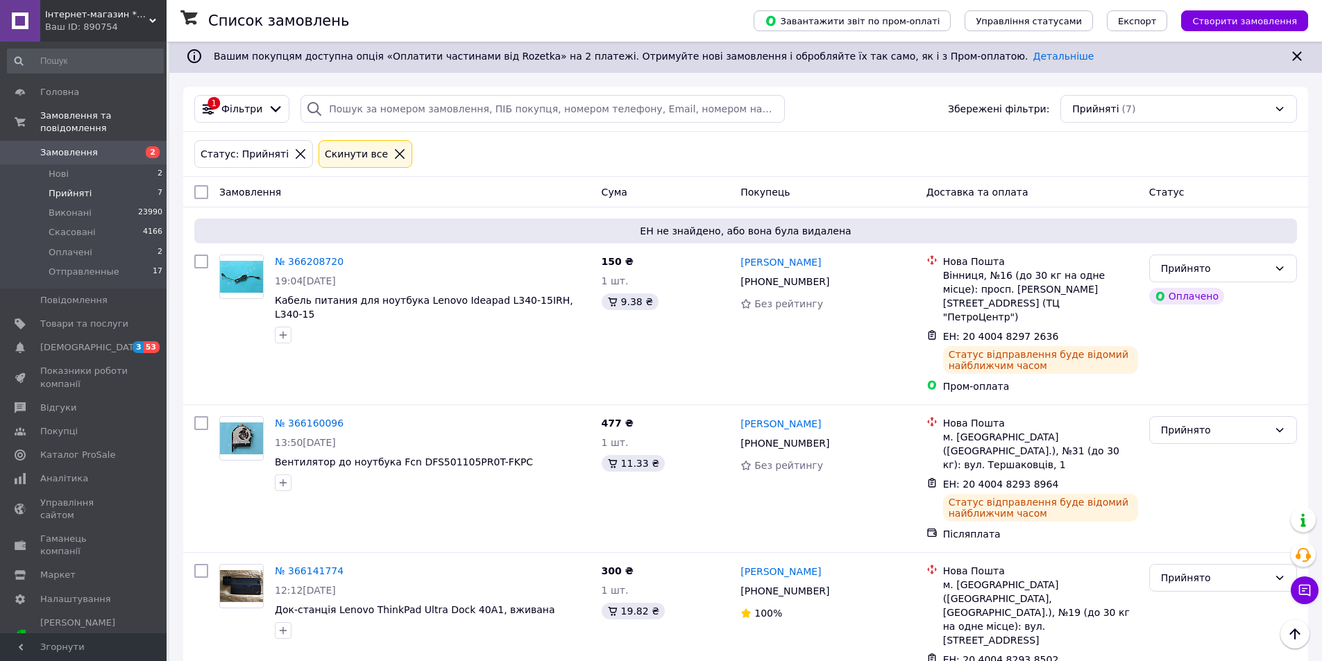
scroll to position [0, 0]
click at [76, 187] on span "Прийняті" at bounding box center [70, 193] width 43 height 12
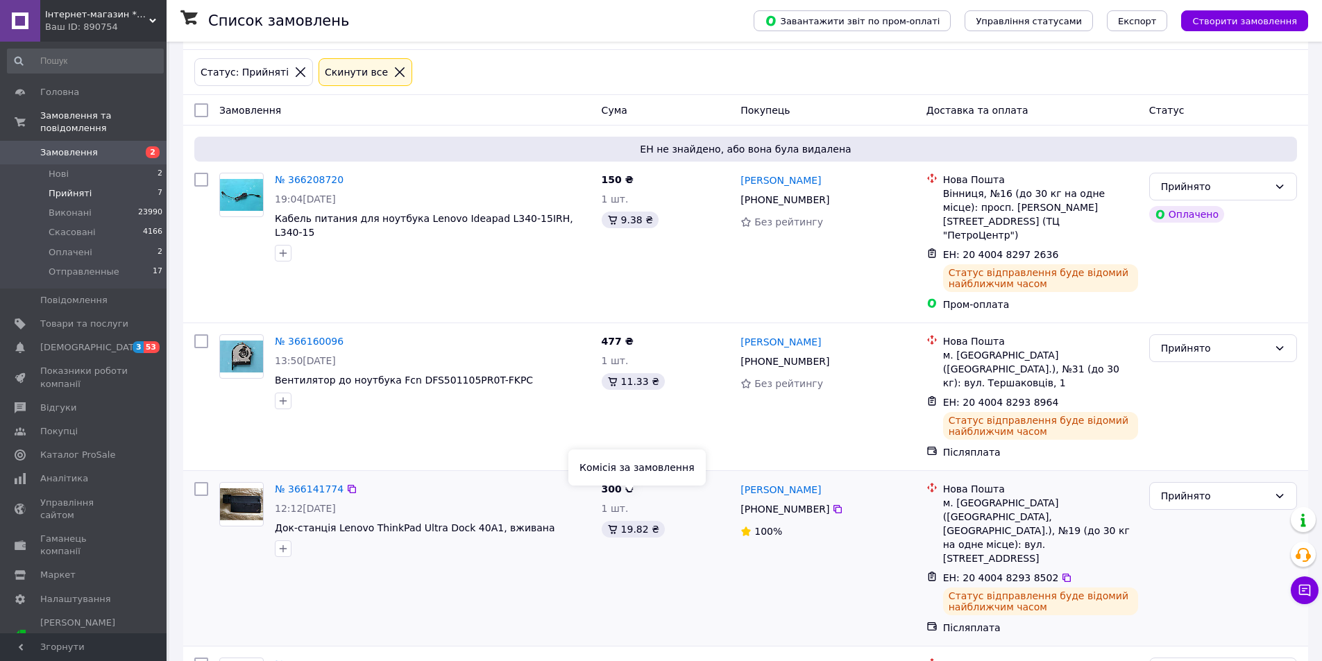
scroll to position [208, 0]
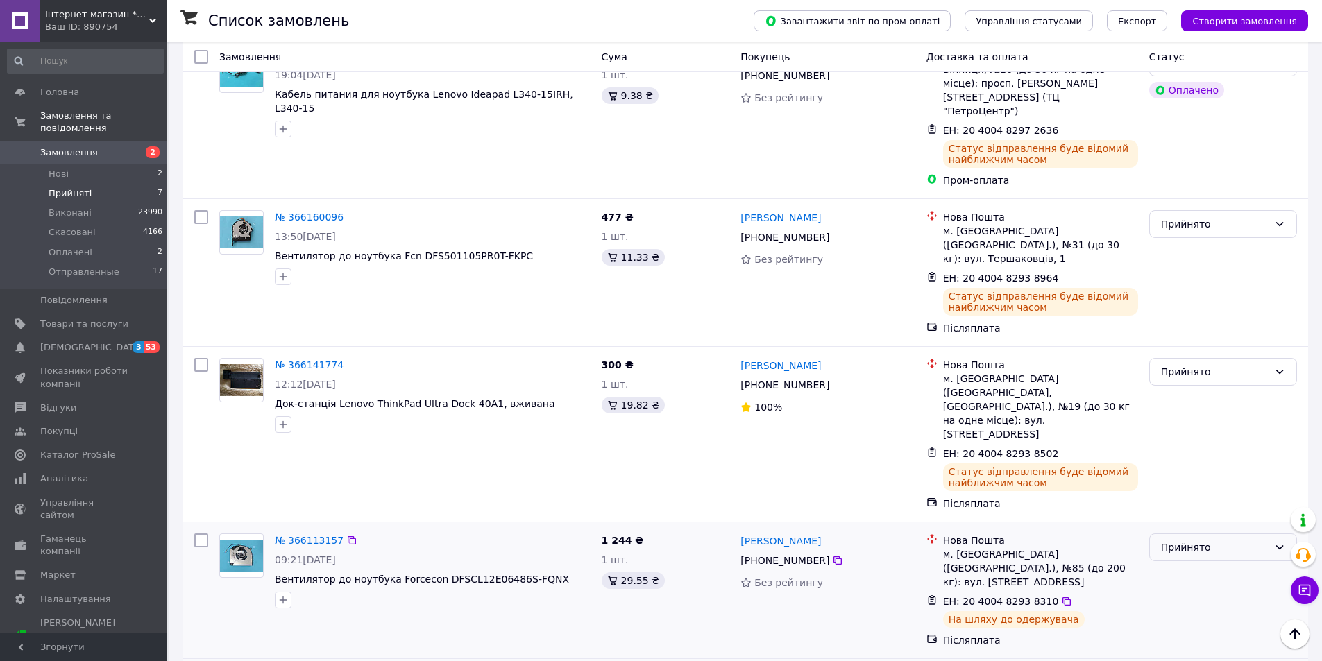
click at [1176, 540] on div "Прийнято" at bounding box center [1215, 547] width 108 height 15
click at [1193, 595] on li "Отправленные" at bounding box center [1223, 597] width 146 height 25
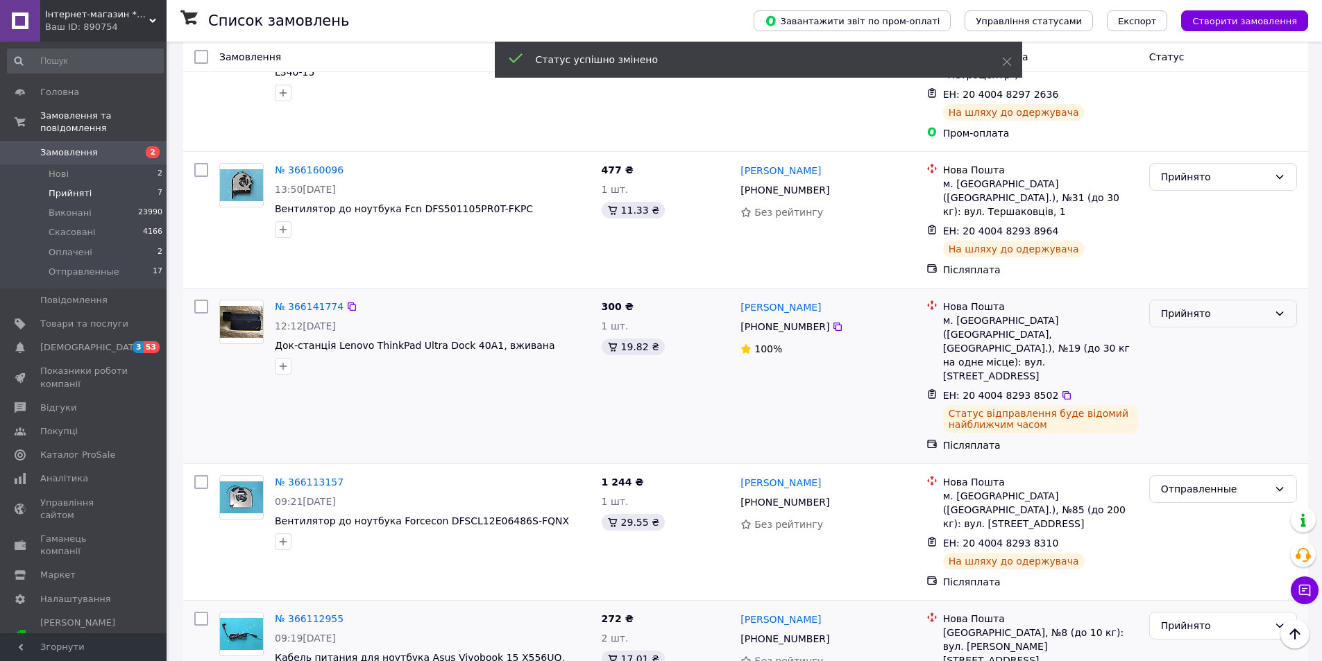
click at [1188, 306] on div "Прийнято" at bounding box center [1215, 313] width 108 height 15
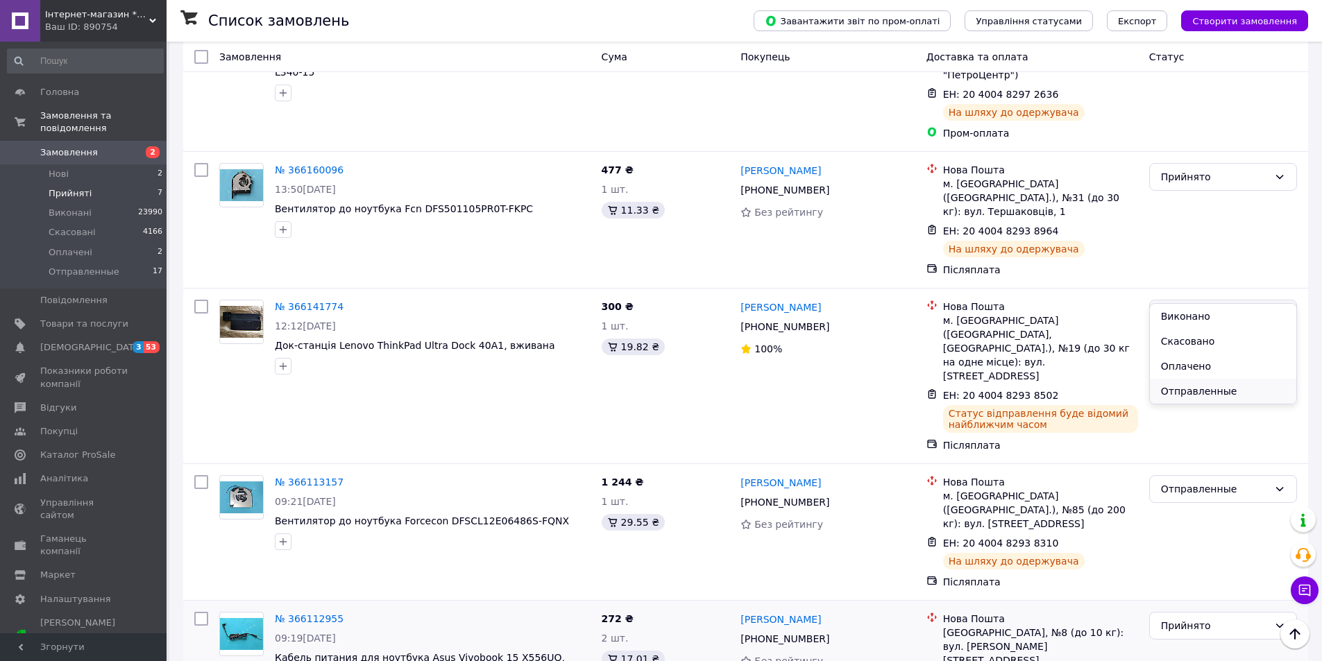
click at [1191, 388] on li "Отправленные" at bounding box center [1223, 391] width 146 height 25
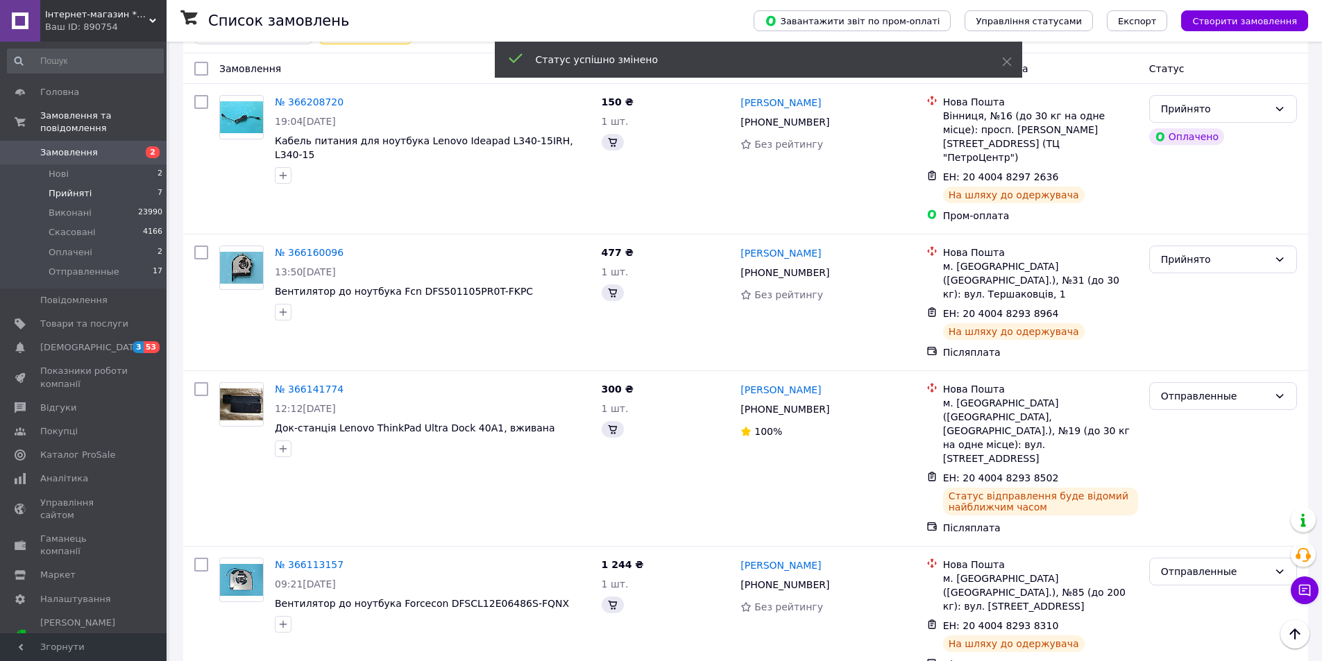
scroll to position [69, 0]
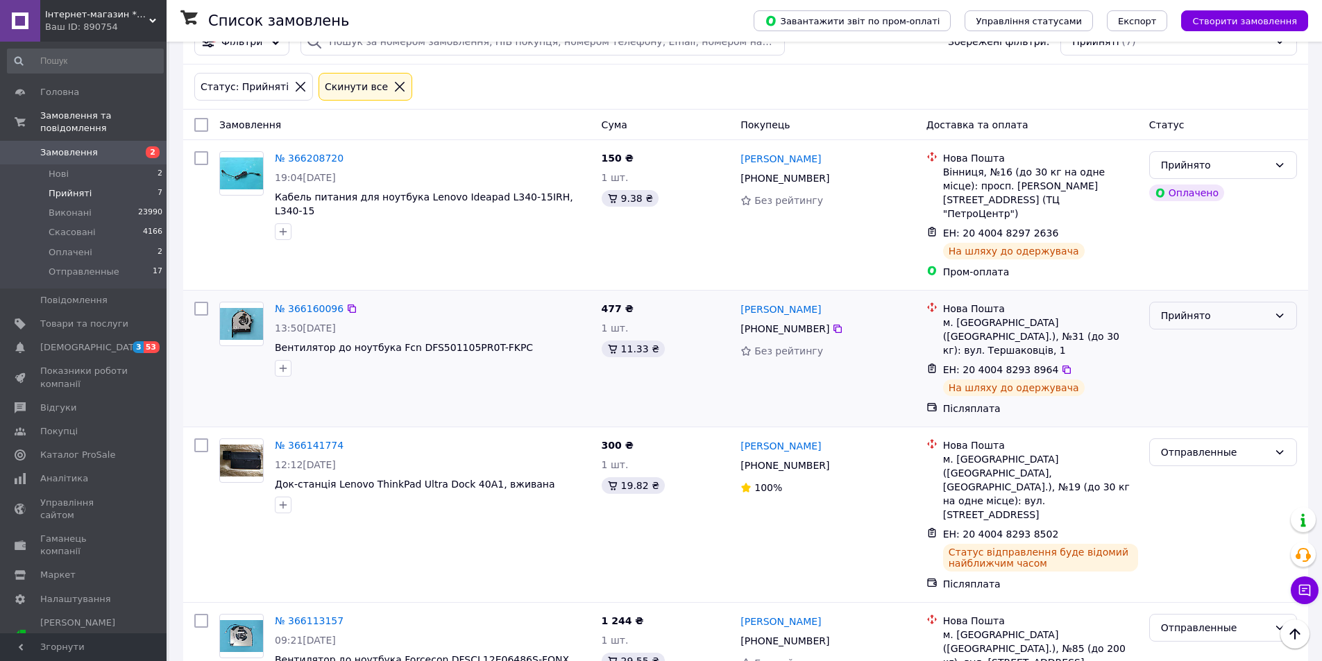
click at [1202, 308] on div "Прийнято" at bounding box center [1215, 315] width 108 height 15
click at [1196, 405] on li "Отправленные" at bounding box center [1223, 407] width 146 height 25
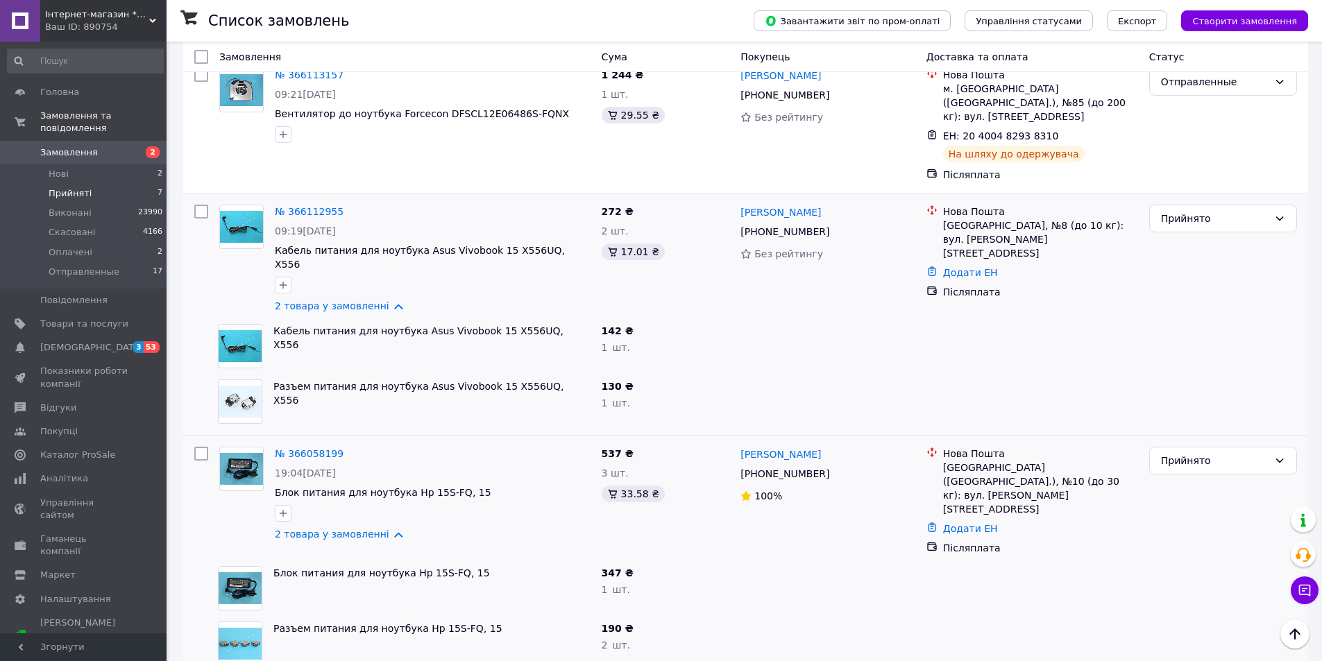
scroll to position [584, 0]
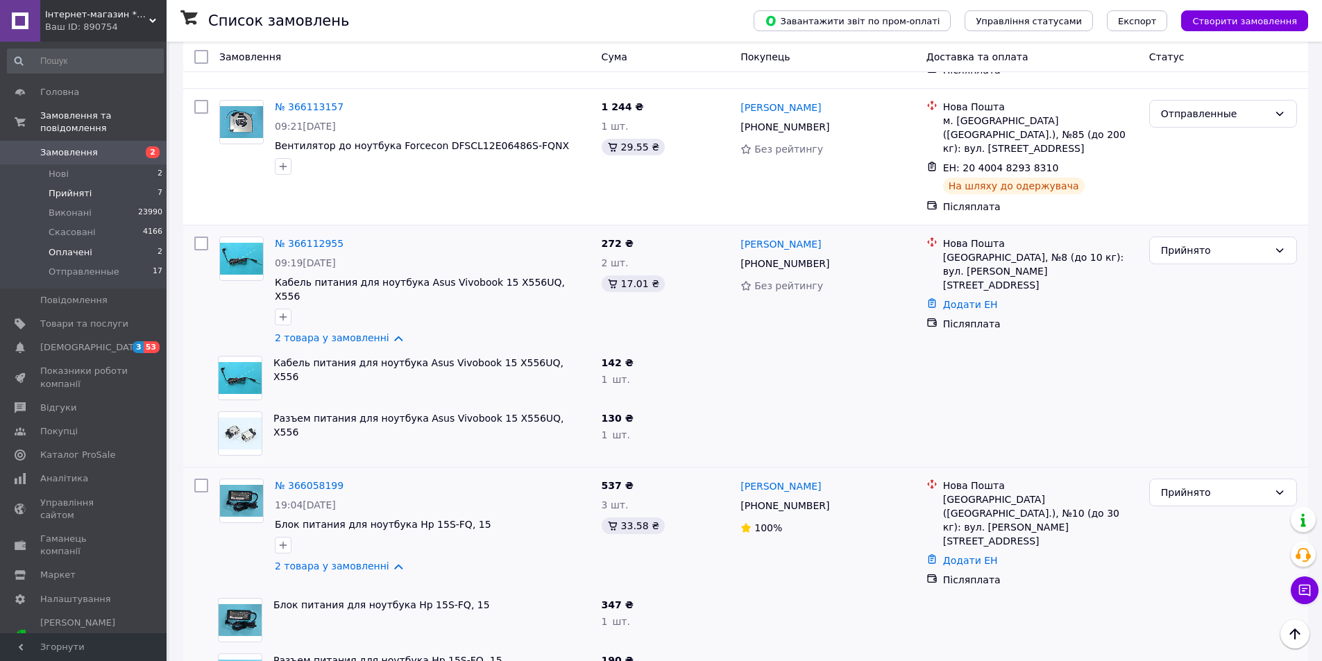
click at [77, 246] on span "Оплачені" at bounding box center [71, 252] width 44 height 12
